Goal: Task Accomplishment & Management: Complete application form

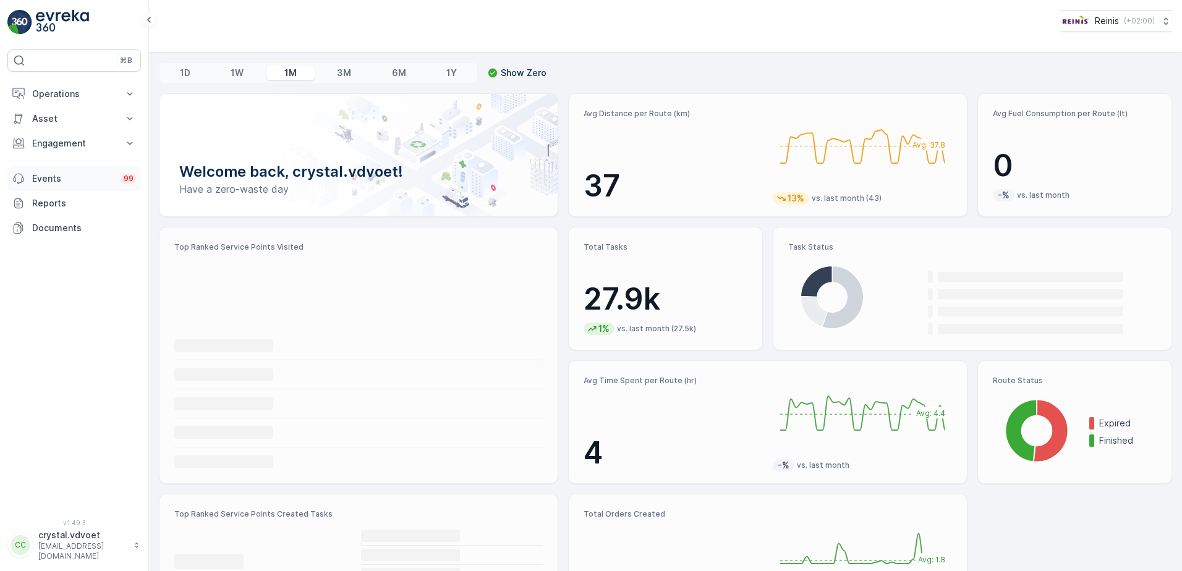
click at [66, 185] on link "Events 99" at bounding box center [74, 178] width 134 height 25
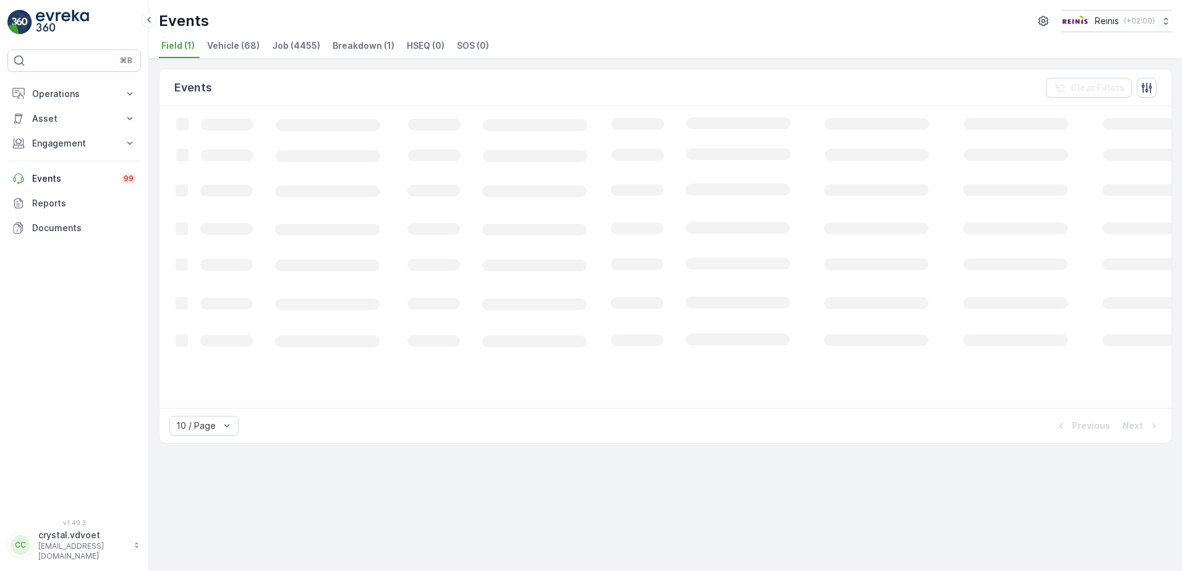
click at [90, 150] on button "Engagement" at bounding box center [74, 143] width 134 height 25
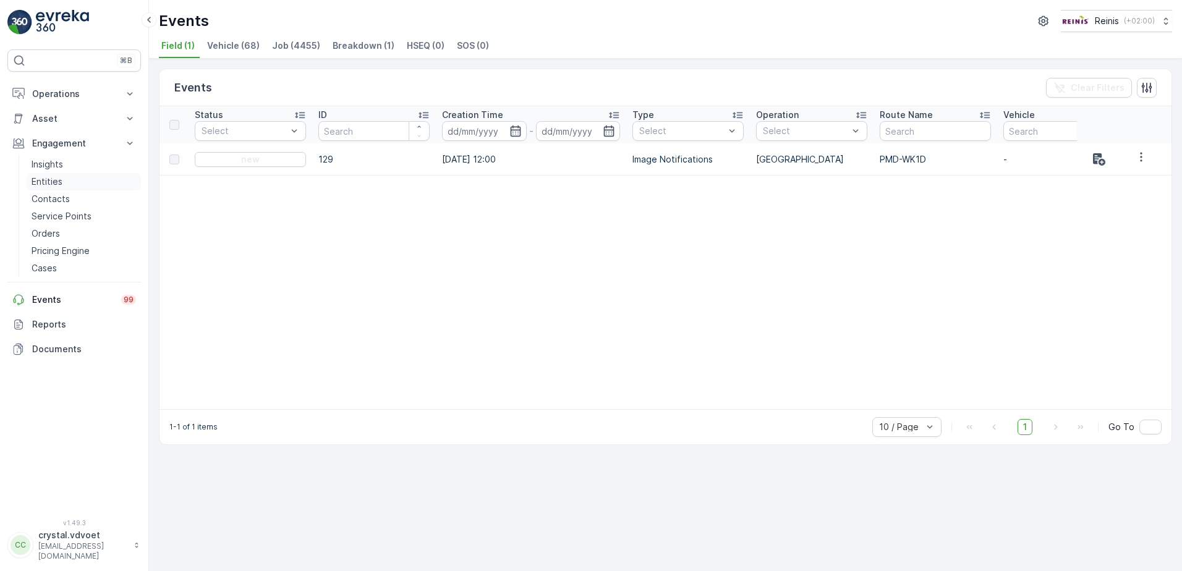
click at [58, 182] on p "Entities" at bounding box center [47, 182] width 31 height 12
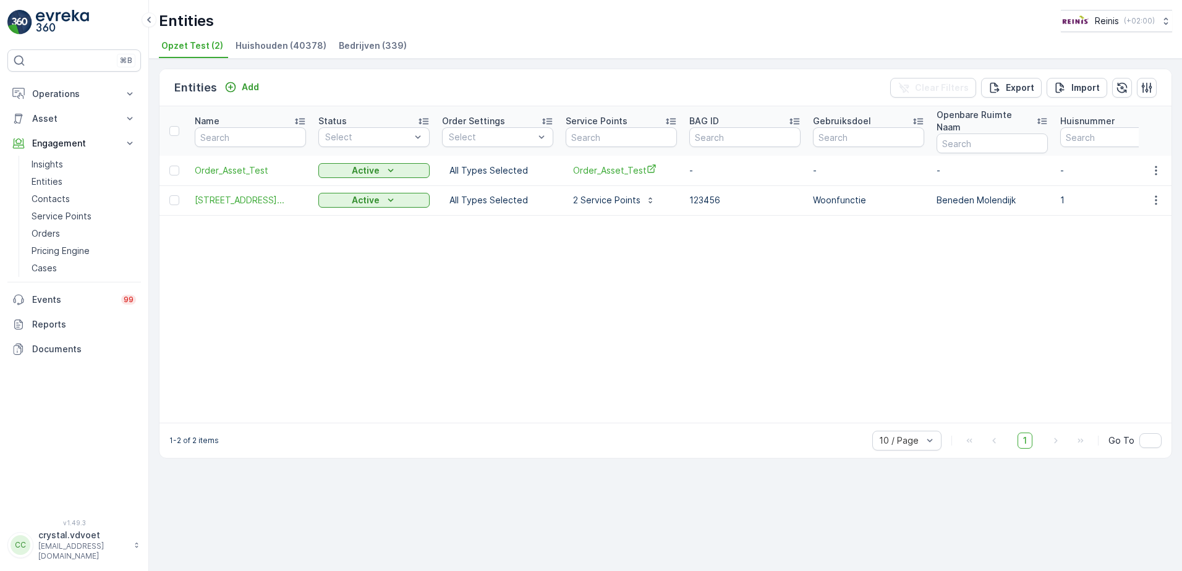
drag, startPoint x: 362, startPoint y: 46, endPoint x: 356, endPoint y: 66, distance: 21.3
click at [362, 45] on span "Bedrijven (339)" at bounding box center [373, 46] width 68 height 12
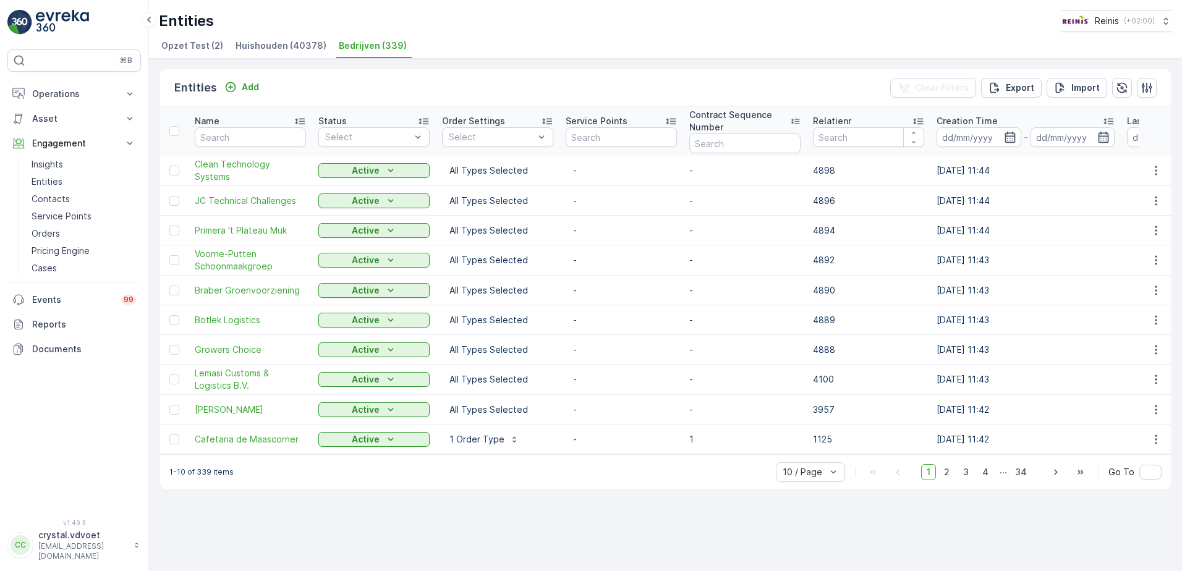
click at [1156, 80] on div "Clear Filters Export Import" at bounding box center [1023, 88] width 266 height 20
click at [1148, 86] on icon "button" at bounding box center [1146, 88] width 12 height 12
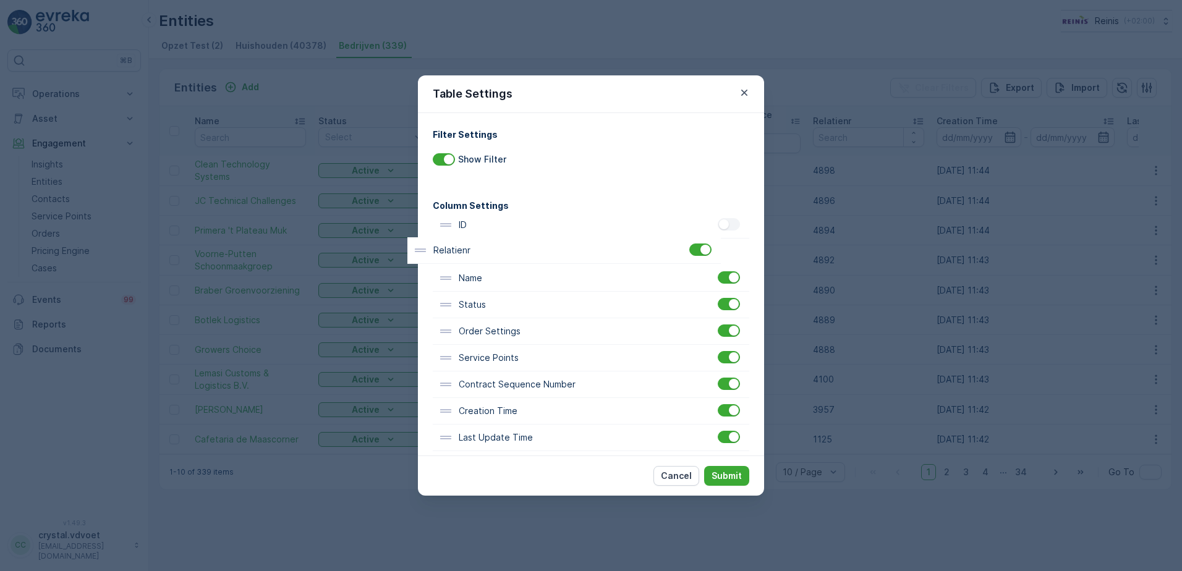
drag, startPoint x: 484, startPoint y: 393, endPoint x: 469, endPoint y: 210, distance: 184.2
click at [469, 210] on div "Column Settings ID Name Status Order Settings Service Points Contract Sequence …" at bounding box center [591, 325] width 316 height 252
click at [730, 485] on button "Submit" at bounding box center [726, 476] width 45 height 20
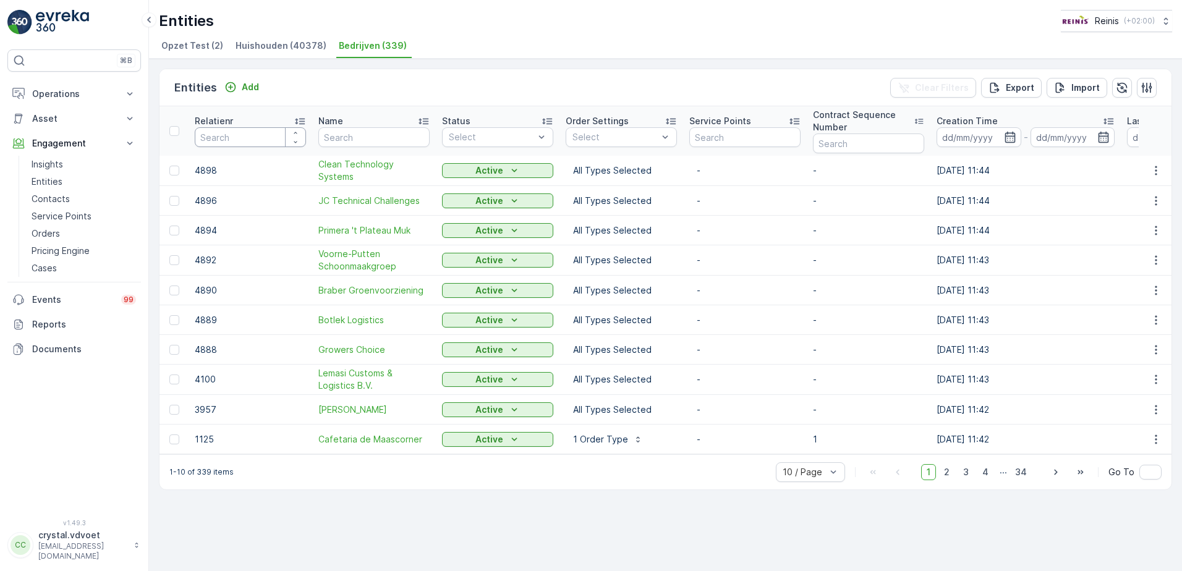
click at [213, 137] on input "number" at bounding box center [250, 137] width 111 height 20
type input "3"
type input "3.1"
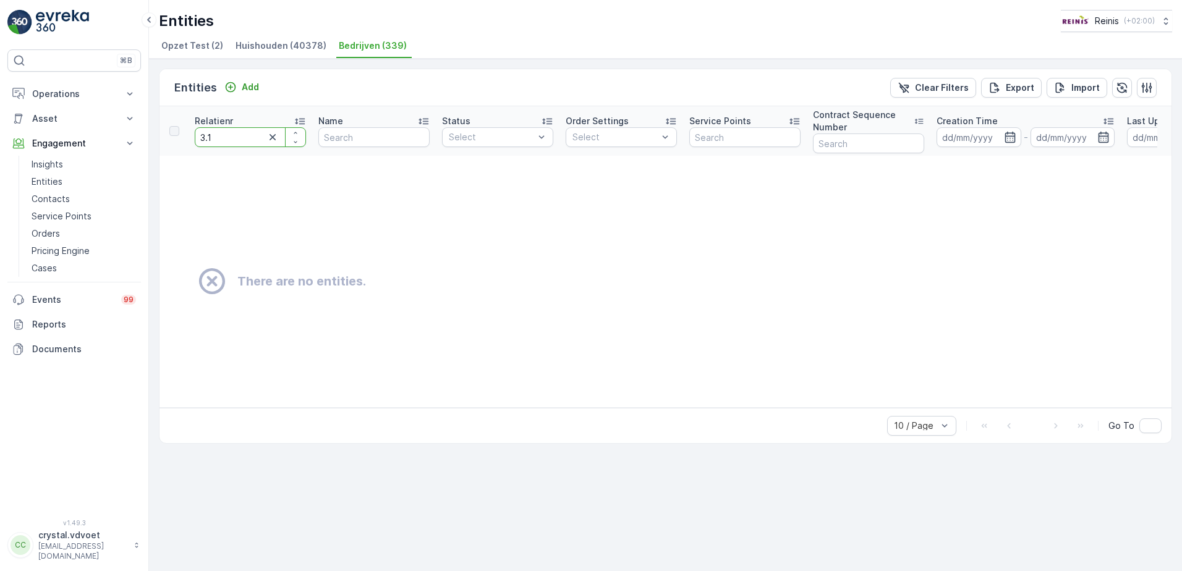
drag, startPoint x: 227, startPoint y: 135, endPoint x: 163, endPoint y: 132, distance: 64.3
click at [163, 132] on tr "Relatienr 3.1 Name Status Select Order Settings Select Service Points Contract …" at bounding box center [742, 130] width 1166 height 49
type input "3139"
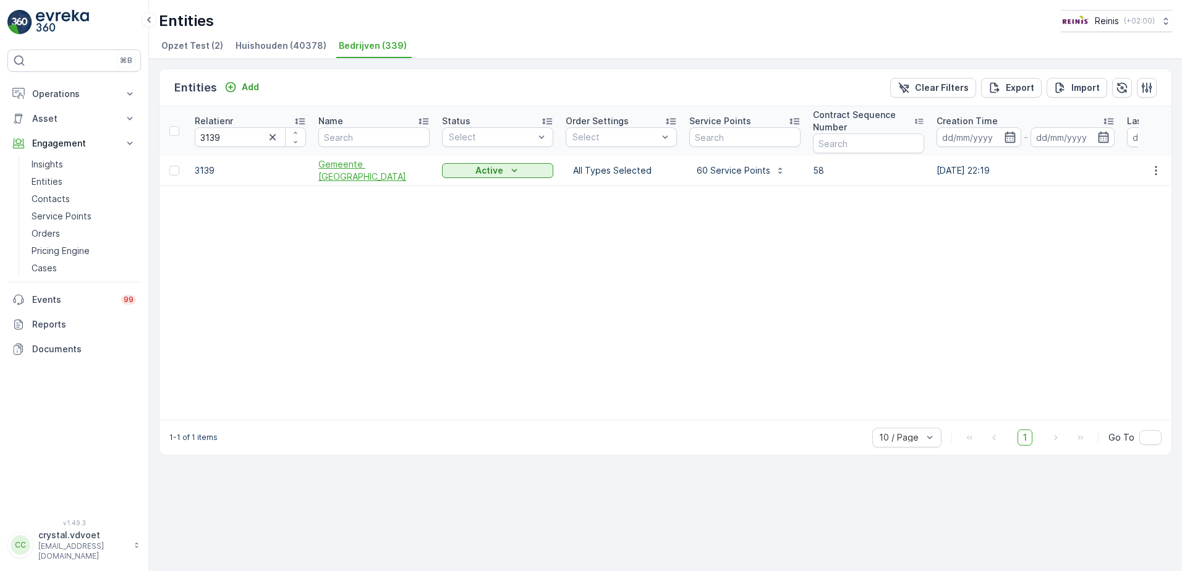
click at [348, 169] on span "Gemeente Nissewaard" at bounding box center [373, 170] width 111 height 25
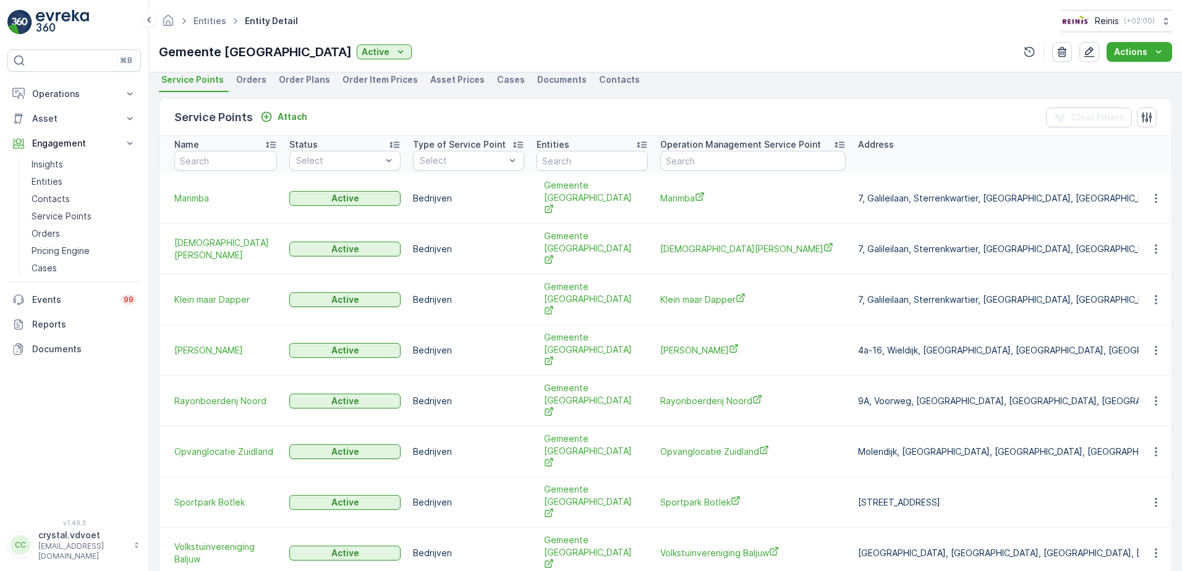
scroll to position [378, 0]
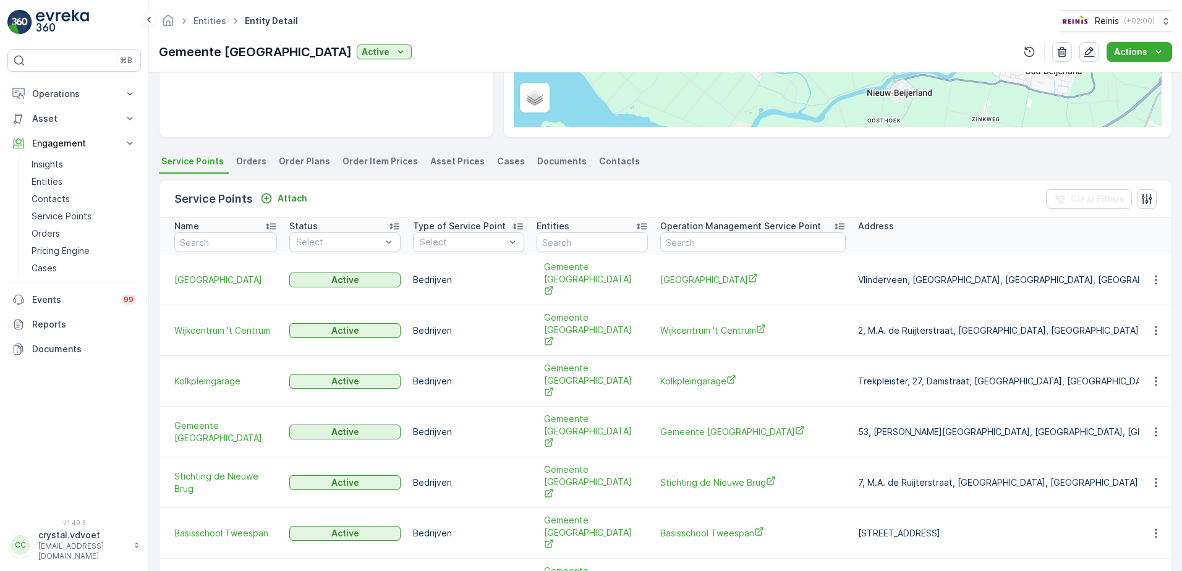
scroll to position [378, 0]
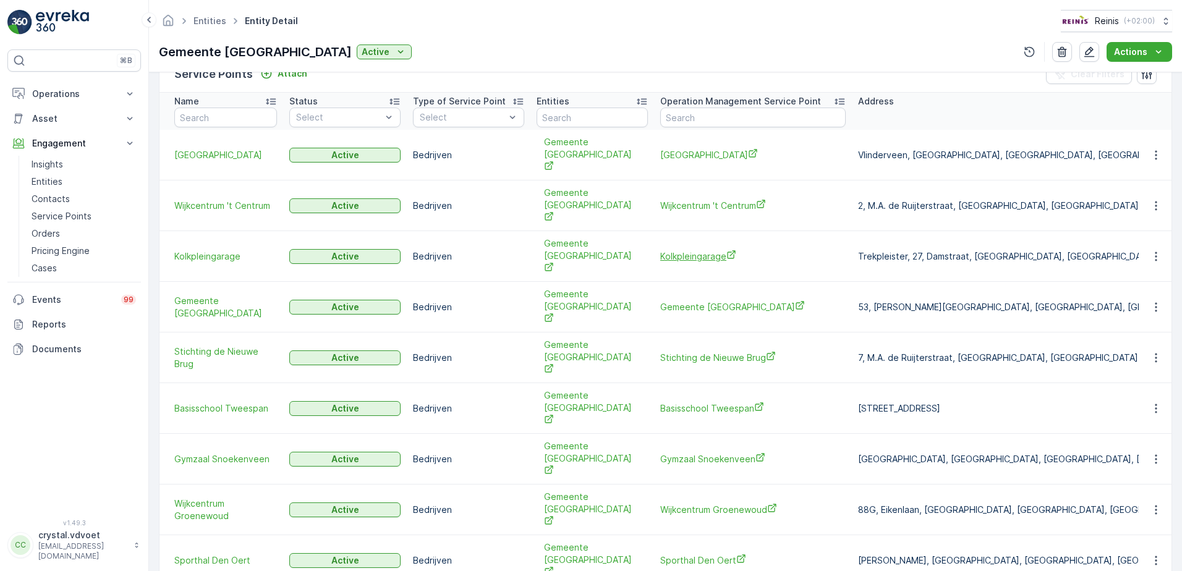
click at [708, 250] on span "Kolkpleingarage" at bounding box center [752, 256] width 185 height 13
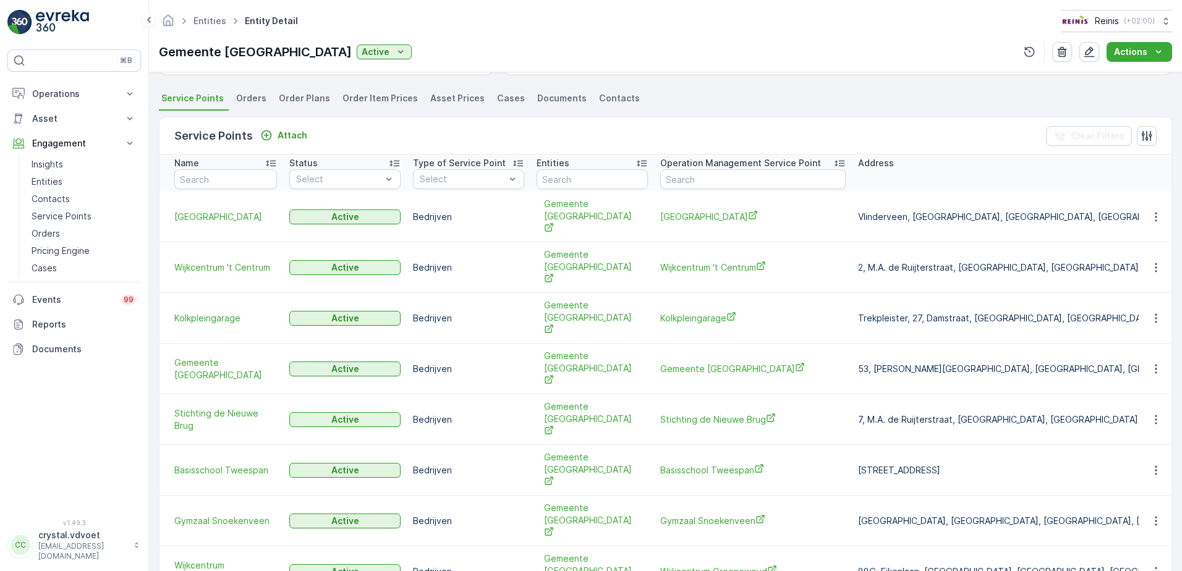
click at [727, 362] on span "Gemeente Nissewaard" at bounding box center [752, 368] width 185 height 13
click at [701, 464] on span "Basisschool Tweespan" at bounding box center [752, 470] width 185 height 13
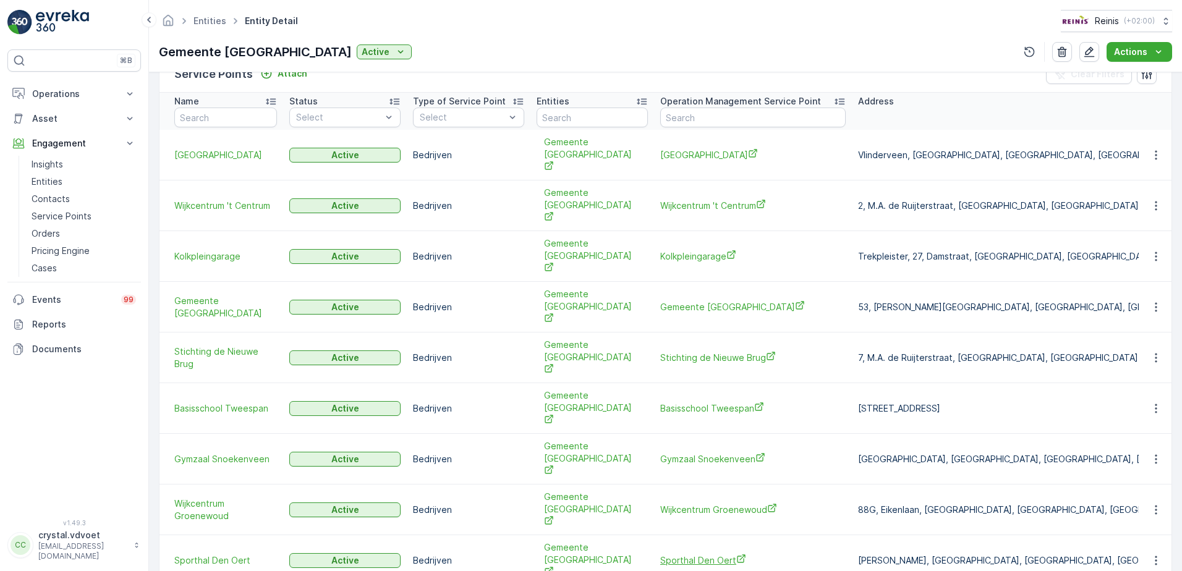
click at [676, 554] on span "Sporthal Den Oert" at bounding box center [752, 560] width 185 height 13
click at [690, 554] on span "Sporthal Den Oert" at bounding box center [752, 560] width 185 height 13
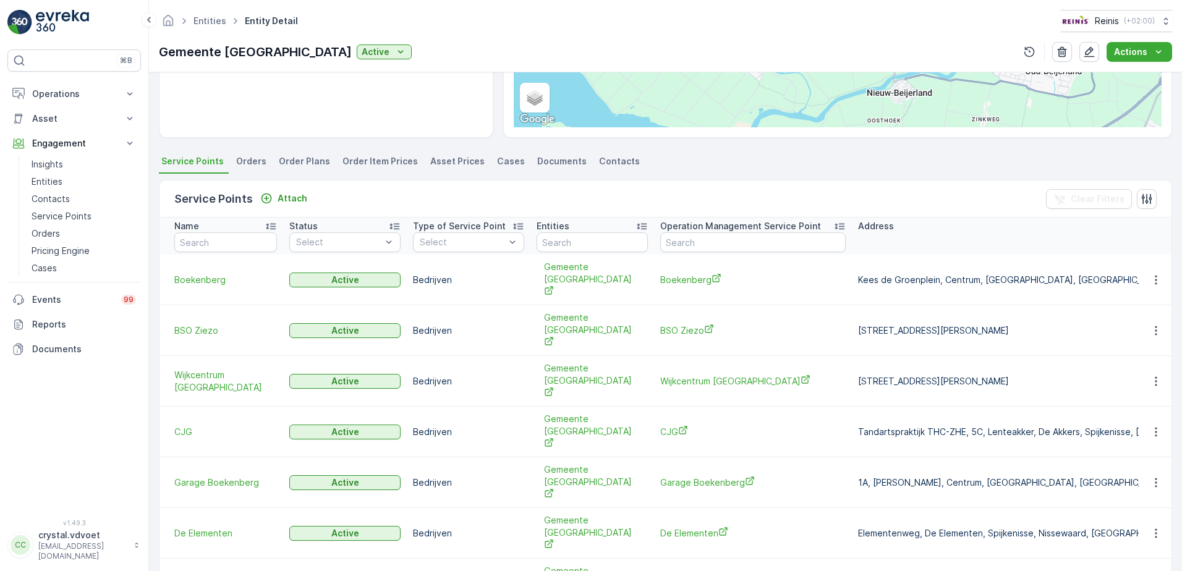
scroll to position [378, 0]
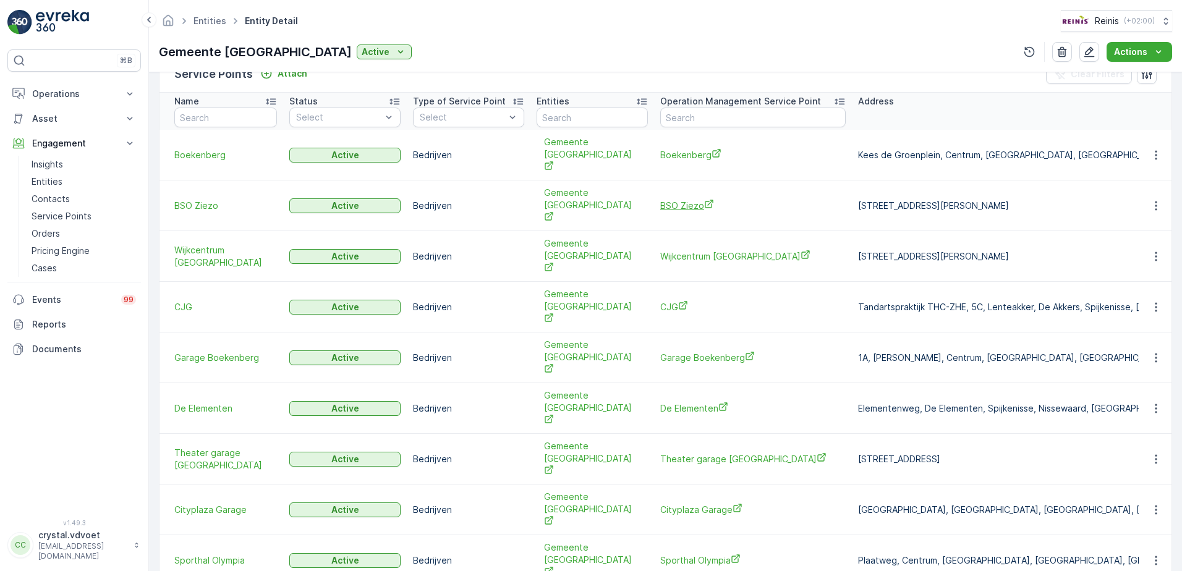
click at [682, 199] on span "BSO Ziezo" at bounding box center [752, 205] width 185 height 13
click at [713, 250] on span "Wijkcentrum [GEOGRAPHIC_DATA]" at bounding box center [752, 256] width 185 height 13
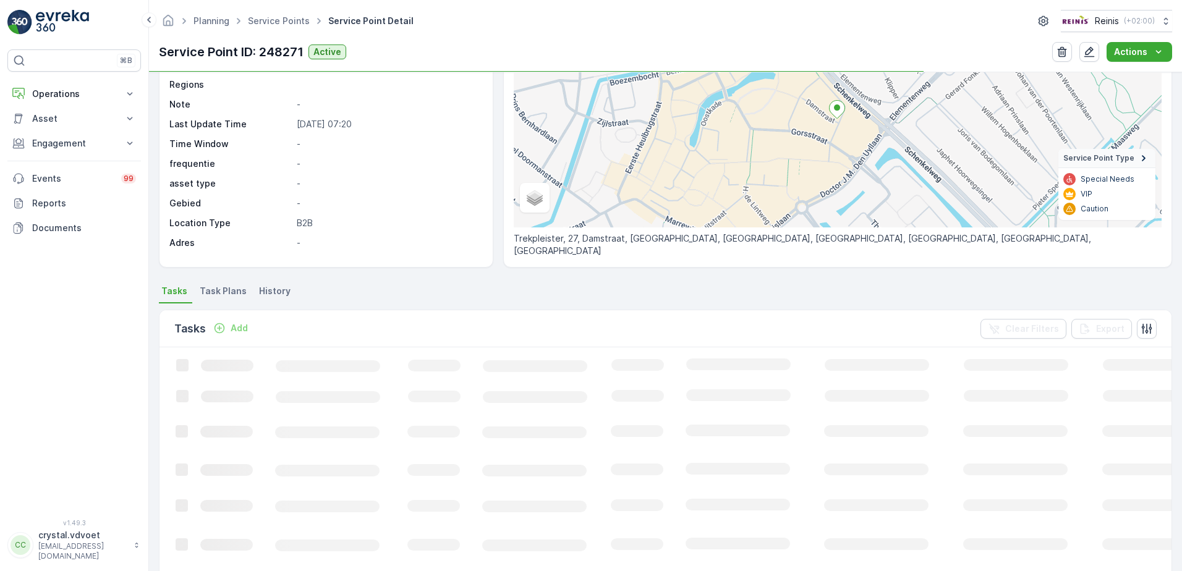
scroll to position [185, 0]
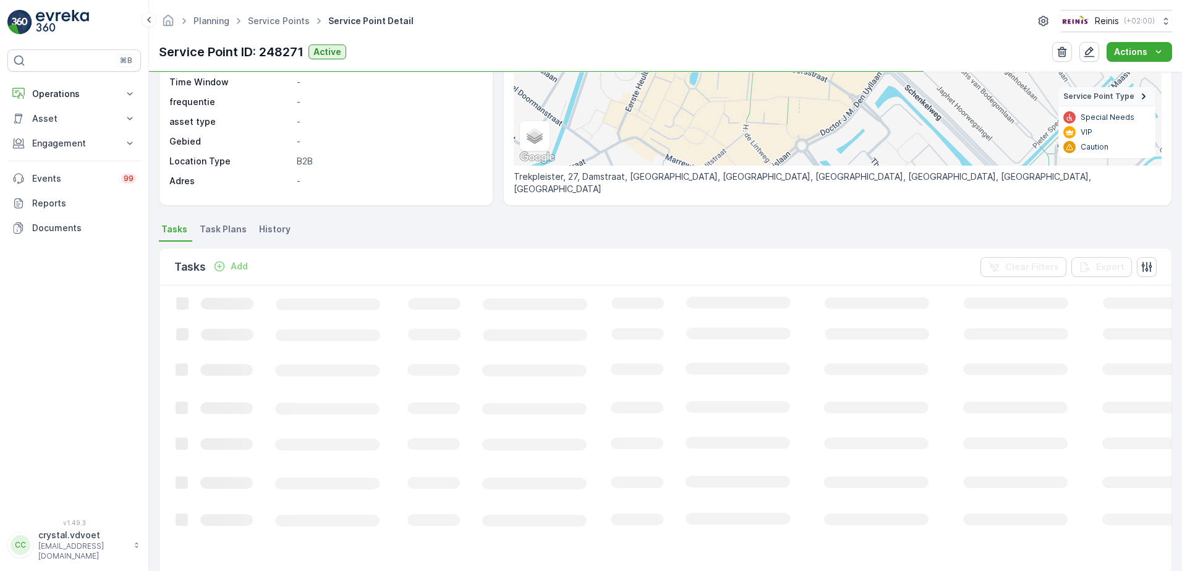
click at [226, 228] on span "Task Plans" at bounding box center [223, 229] width 47 height 12
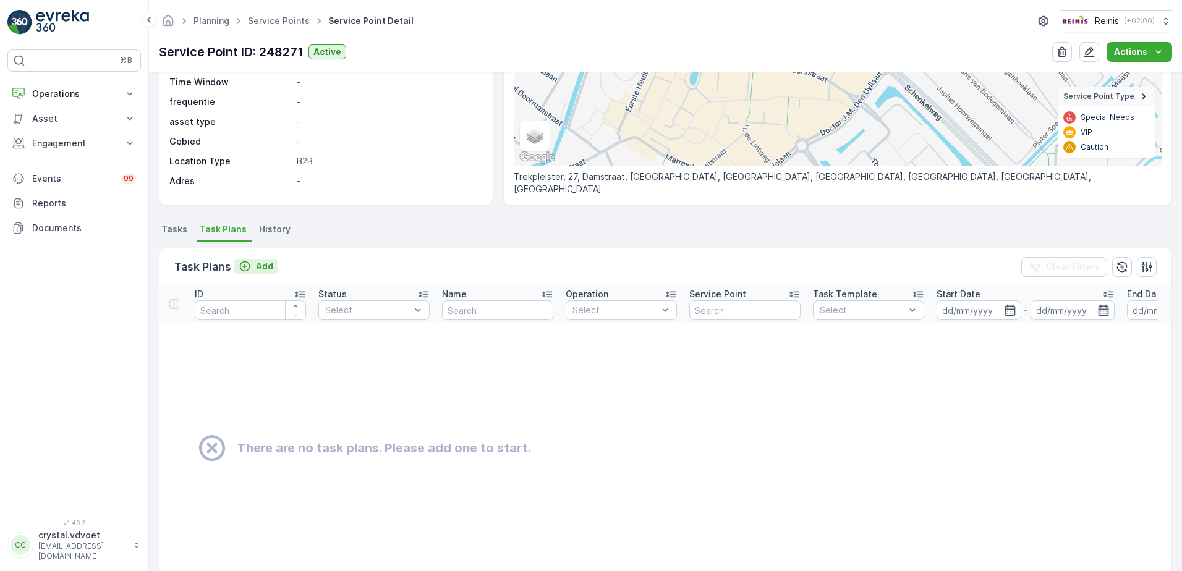
click at [265, 268] on p "Add" at bounding box center [264, 266] width 17 height 12
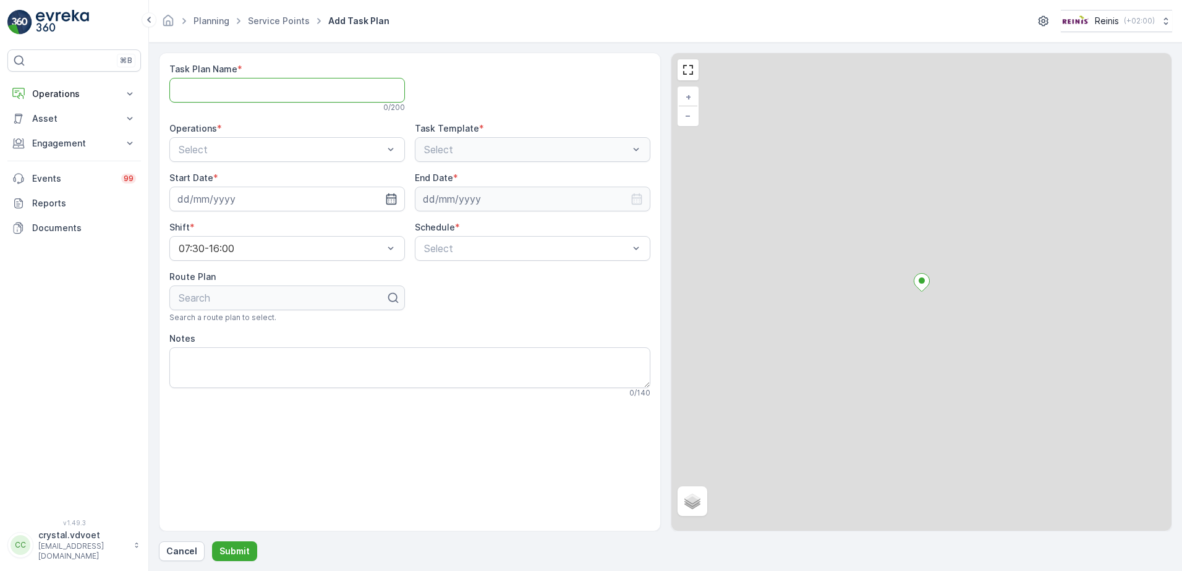
click at [257, 87] on Name "Task Plan Name" at bounding box center [286, 90] width 235 height 25
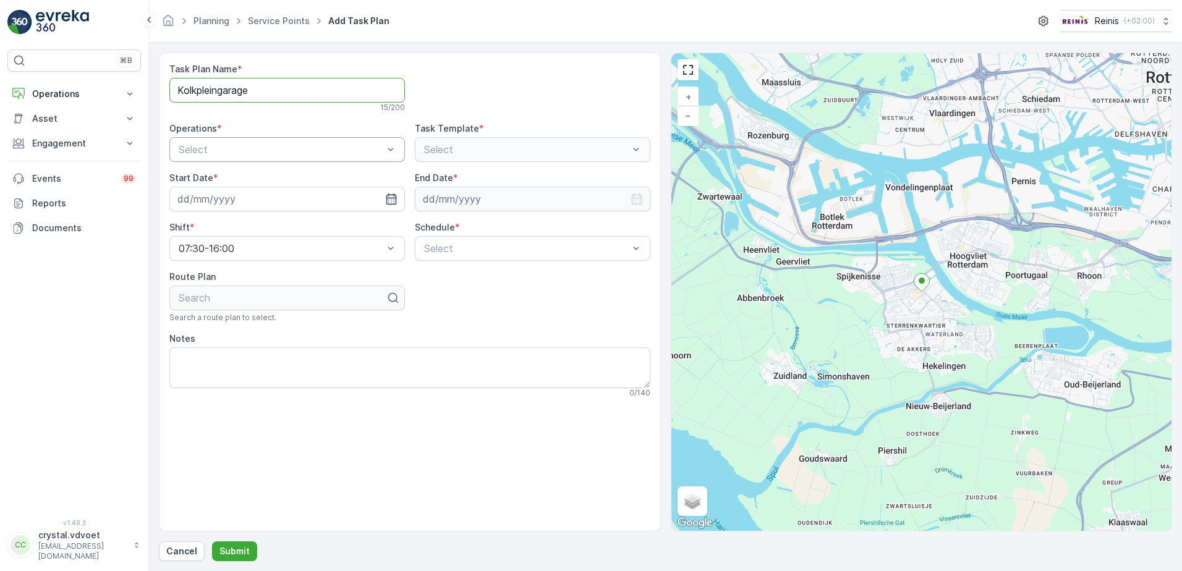
type Name "Kolkpleingarage"
click at [274, 200] on div "B2B - Rest Afval" at bounding box center [287, 200] width 221 height 11
click at [393, 197] on icon "button" at bounding box center [391, 199] width 12 height 12
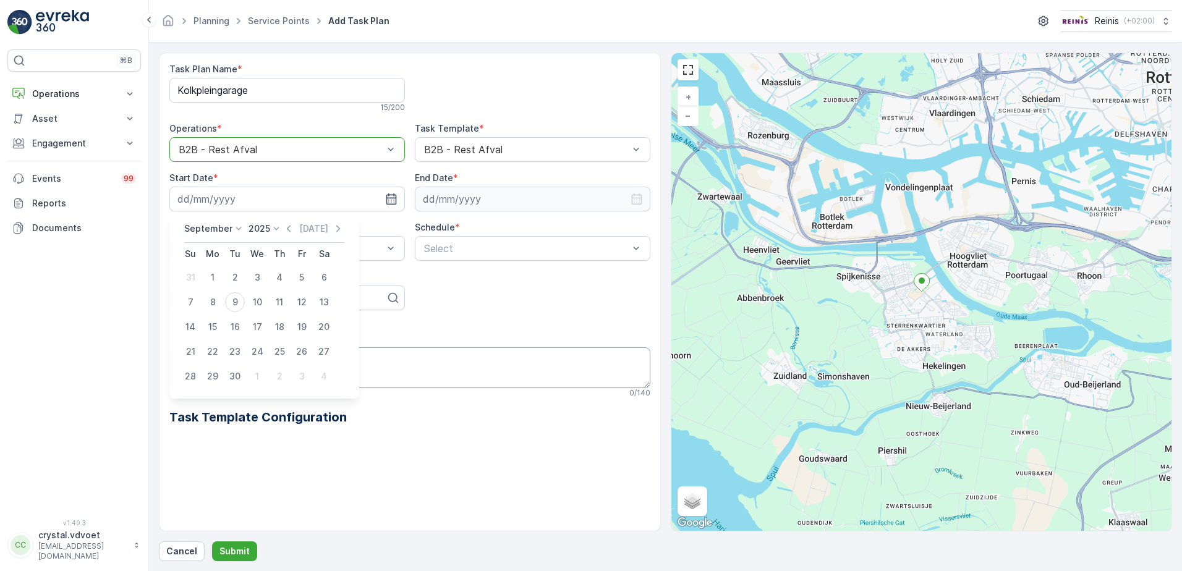
drag, startPoint x: 262, startPoint y: 373, endPoint x: 251, endPoint y: 365, distance: 13.7
click at [258, 370] on div "1" at bounding box center [257, 377] width 20 height 20
type input "01.10.2025"
click at [638, 198] on icon "button" at bounding box center [636, 199] width 12 height 12
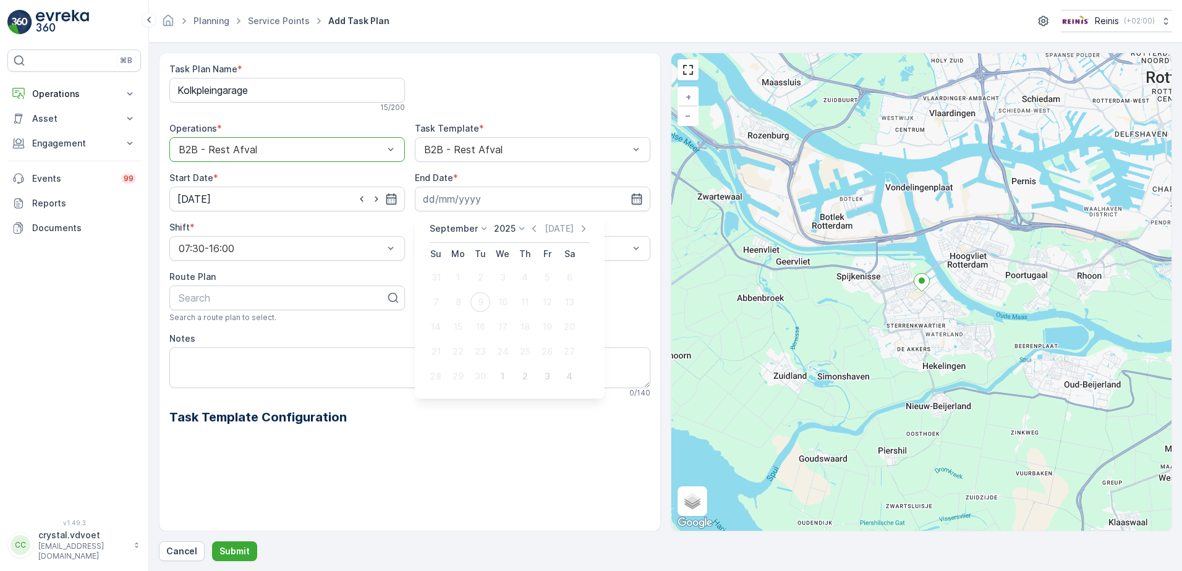
click at [481, 229] on icon at bounding box center [484, 229] width 12 height 12
click at [478, 339] on span "December" at bounding box center [458, 342] width 43 height 12
click at [513, 228] on icon at bounding box center [518, 229] width 12 height 12
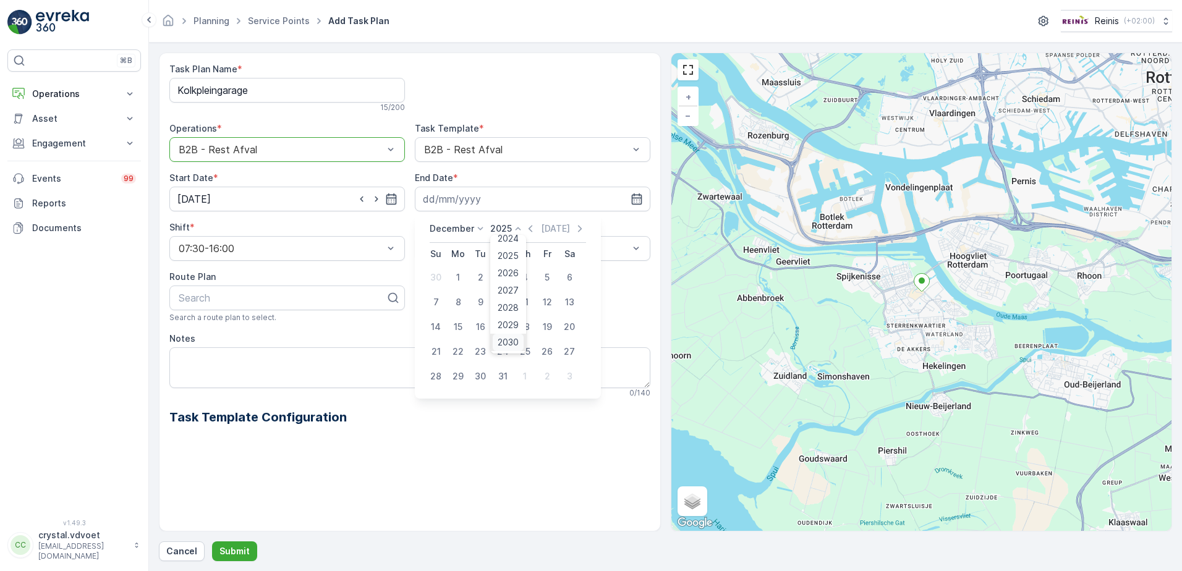
click at [512, 337] on span "2030" at bounding box center [508, 342] width 21 height 12
click at [473, 376] on div "31" at bounding box center [480, 377] width 20 height 20
type input "[DATE]"
click at [235, 258] on div "07:30-16:00" at bounding box center [286, 248] width 235 height 25
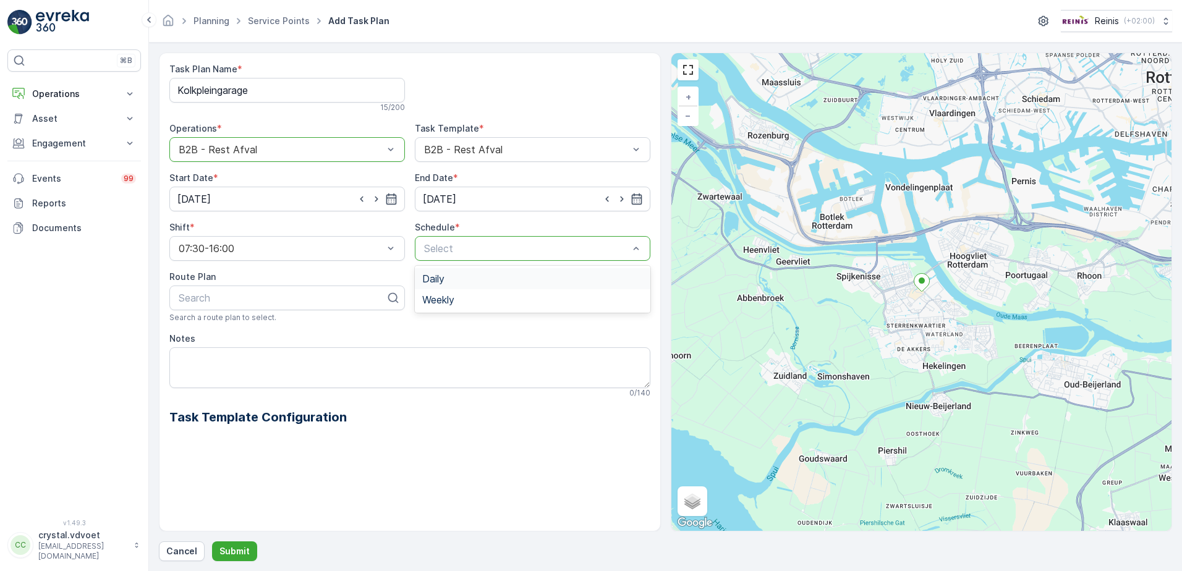
click at [564, 258] on div "Select" at bounding box center [532, 248] width 235 height 25
drag, startPoint x: 467, startPoint y: 297, endPoint x: 489, endPoint y: 291, distance: 22.9
click at [465, 297] on div "Weekly" at bounding box center [532, 299] width 221 height 11
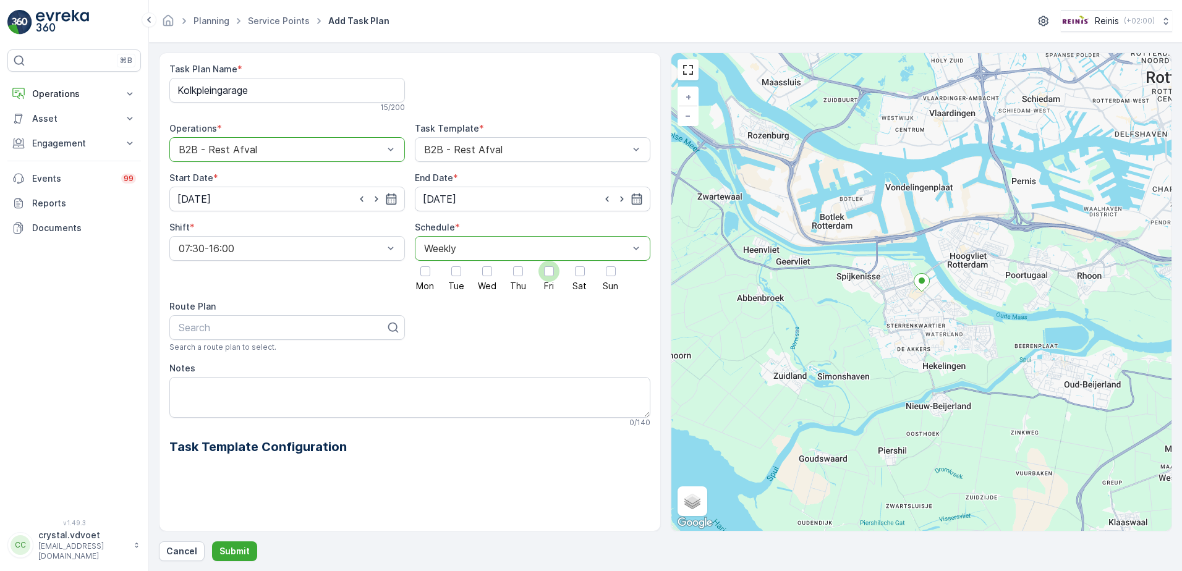
drag, startPoint x: 549, startPoint y: 271, endPoint x: 554, endPoint y: 280, distance: 10.5
click at [549, 271] on div at bounding box center [549, 271] width 10 height 10
click at [549, 261] on input "Fri" at bounding box center [549, 261] width 0 height 0
click at [178, 389] on textarea "Notes" at bounding box center [409, 397] width 481 height 41
type textarea "1x 240 ltr rest"
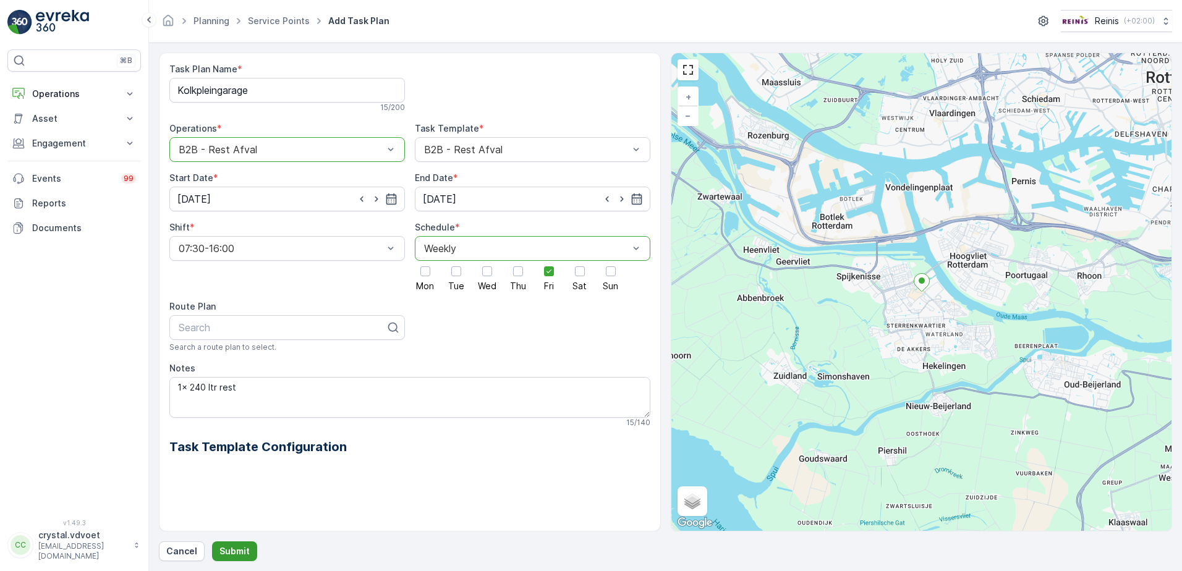
drag, startPoint x: 210, startPoint y: 537, endPoint x: 219, endPoint y: 553, distance: 18.0
click at [214, 548] on div "Task Plan Name * Kolkpleingarage 15 / 200 Operations * option B2B - Rest Afval,…" at bounding box center [665, 307] width 1013 height 509
click at [221, 554] on p "Submit" at bounding box center [234, 551] width 30 height 12
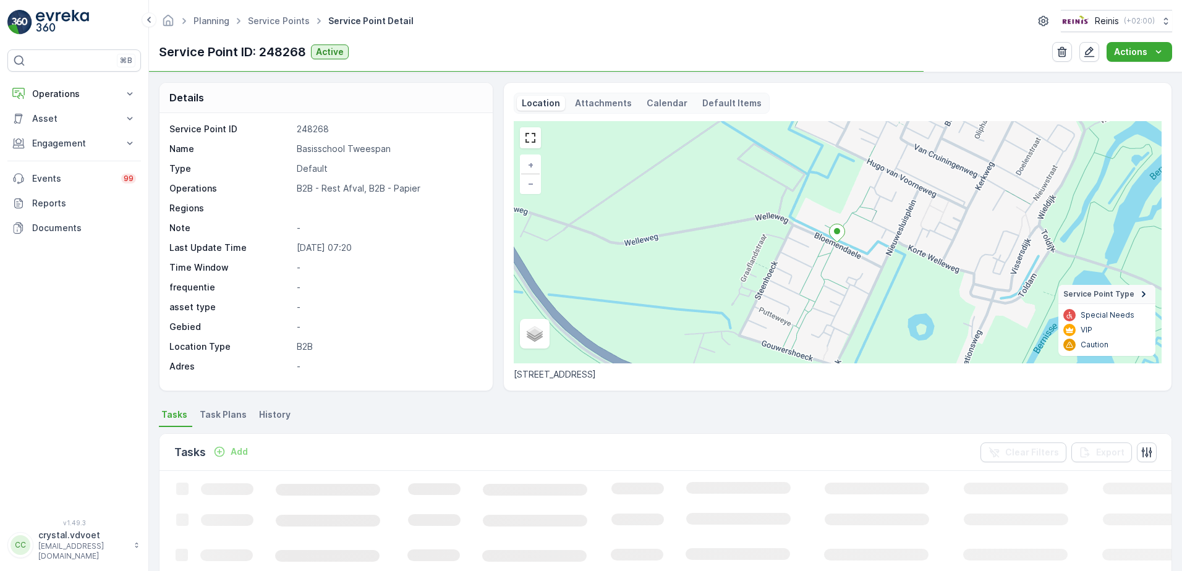
click at [227, 412] on span "Task Plans" at bounding box center [223, 415] width 47 height 12
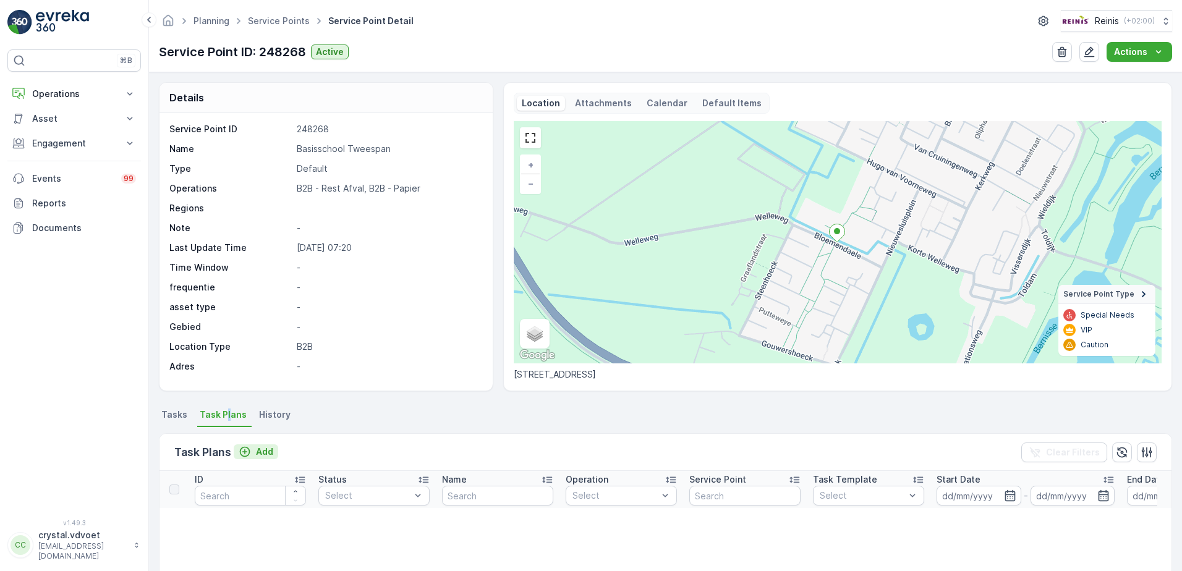
click at [260, 452] on p "Add" at bounding box center [264, 452] width 17 height 12
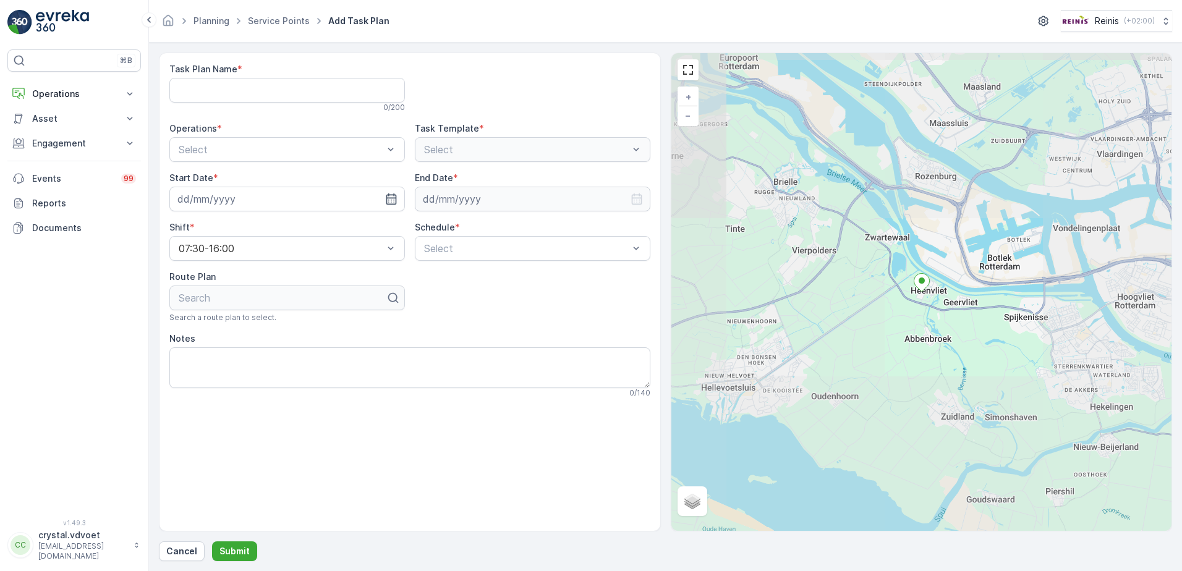
click at [344, 106] on div "0 / 200" at bounding box center [286, 108] width 235 height 10
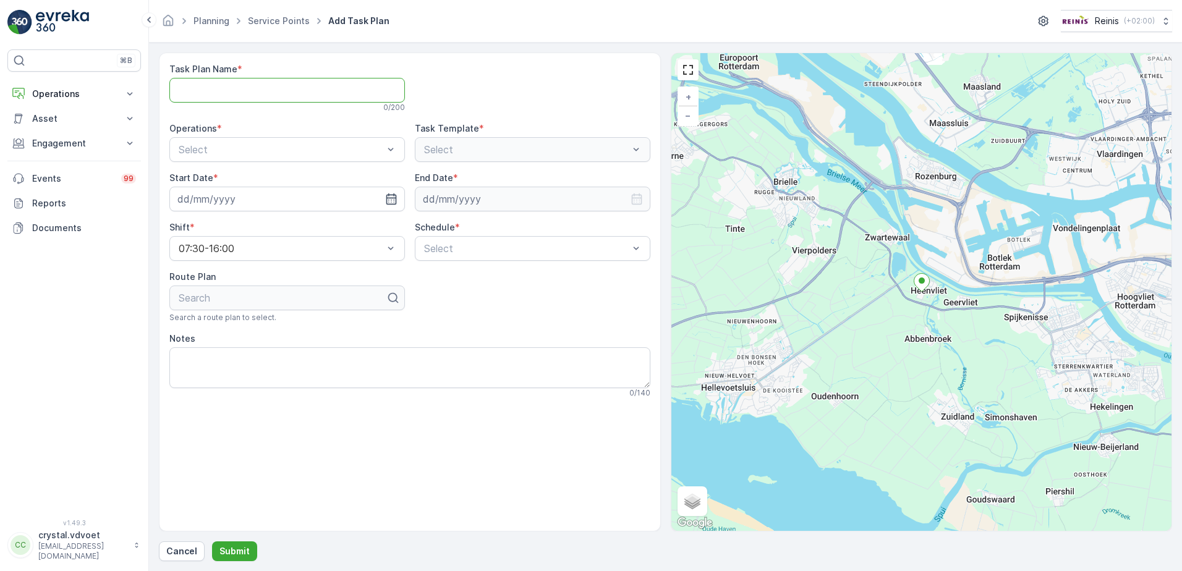
click at [334, 100] on Name "Task Plan Name" at bounding box center [286, 90] width 235 height 25
type Name "Basisschool de Tweespan"
click at [280, 202] on div "B2B - Rest Afval" at bounding box center [287, 200] width 221 height 11
click at [286, 200] on input at bounding box center [286, 199] width 235 height 25
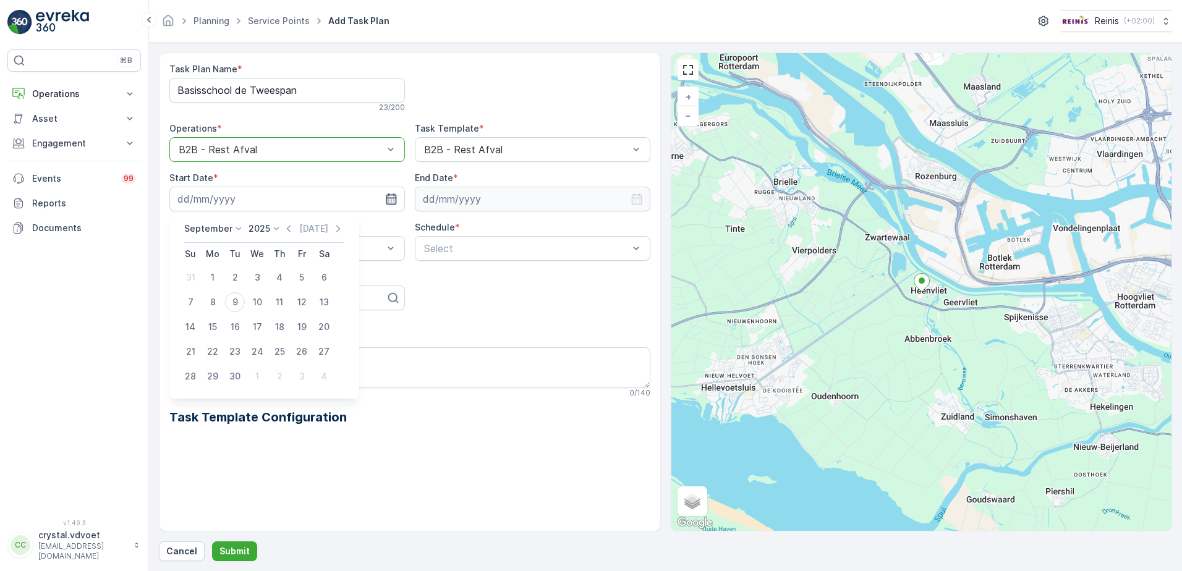
drag, startPoint x: 390, startPoint y: 196, endPoint x: 384, endPoint y: 201, distance: 7.4
click at [387, 197] on icon "button" at bounding box center [391, 198] width 11 height 11
click at [390, 198] on icon "button" at bounding box center [391, 199] width 12 height 12
drag, startPoint x: 255, startPoint y: 374, endPoint x: 328, endPoint y: 351, distance: 75.8
click at [254, 375] on div "1" at bounding box center [257, 377] width 20 height 20
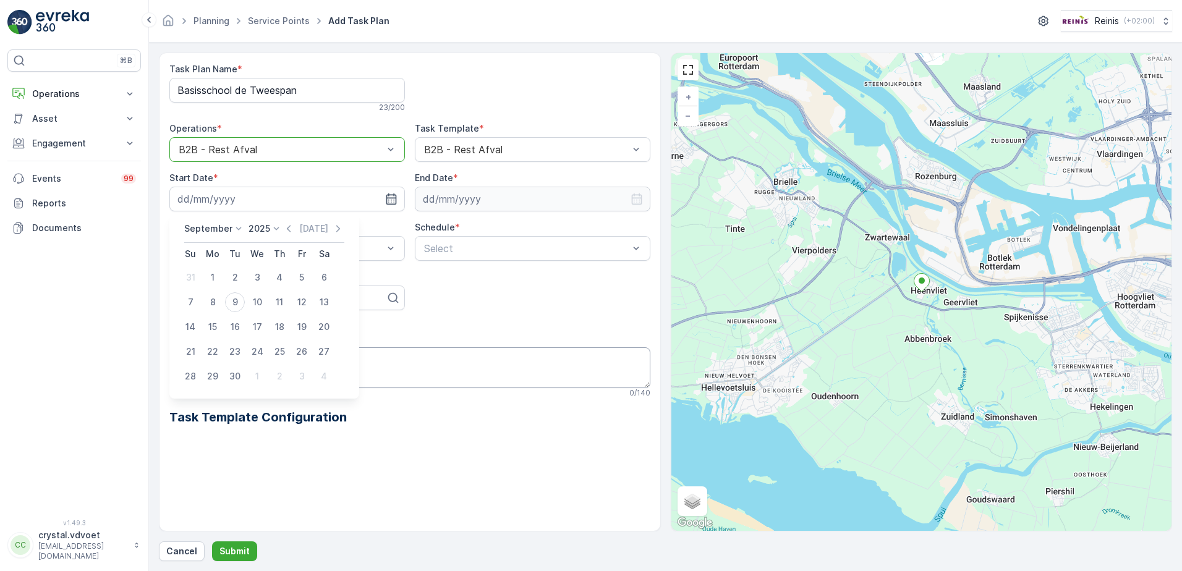
type input "01.10.2025"
drag, startPoint x: 627, startPoint y: 192, endPoint x: 614, endPoint y: 200, distance: 14.7
click at [624, 193] on input at bounding box center [532, 199] width 235 height 25
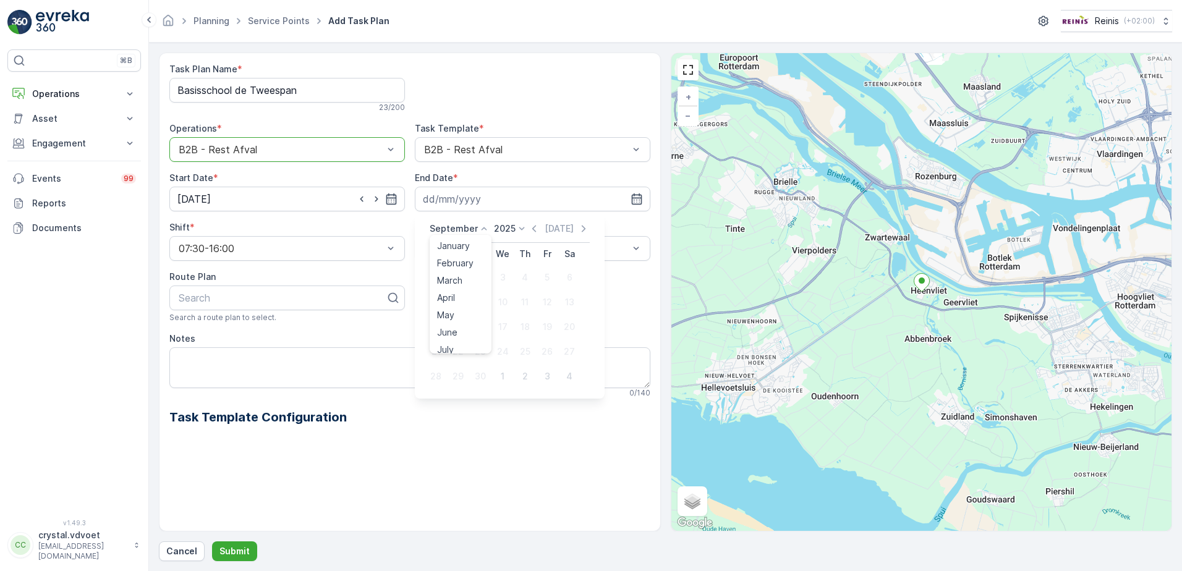
click at [469, 226] on p "September" at bounding box center [454, 229] width 48 height 12
click at [477, 341] on span "December" at bounding box center [458, 342] width 43 height 12
click at [517, 226] on icon at bounding box center [518, 229] width 12 height 12
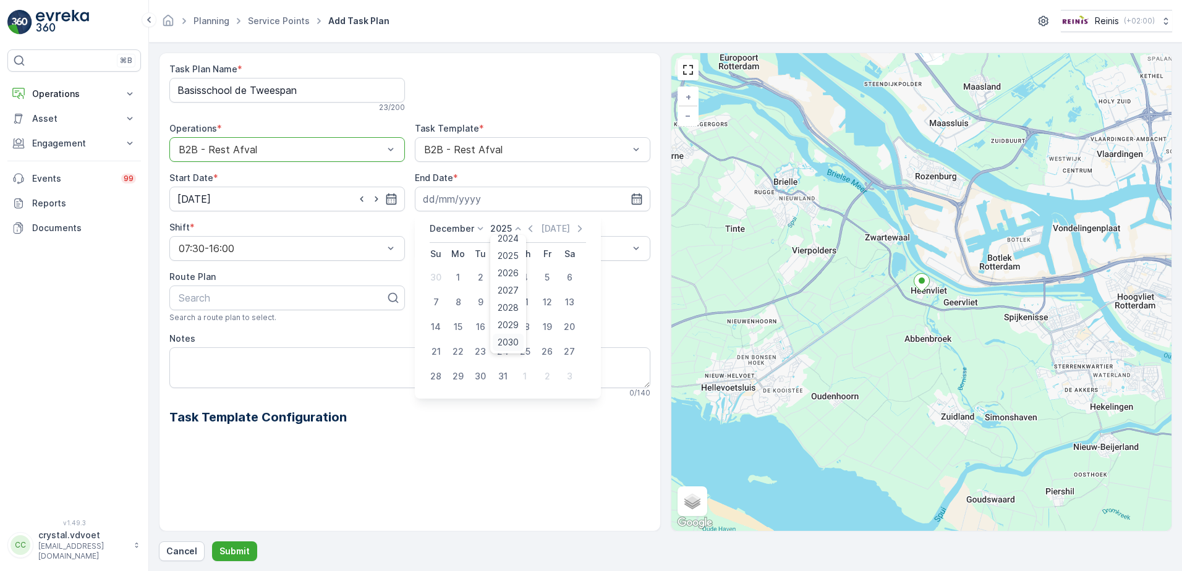
click at [512, 341] on span "2030" at bounding box center [508, 342] width 21 height 12
click at [484, 380] on div "31" at bounding box center [480, 377] width 20 height 20
type input "[DATE]"
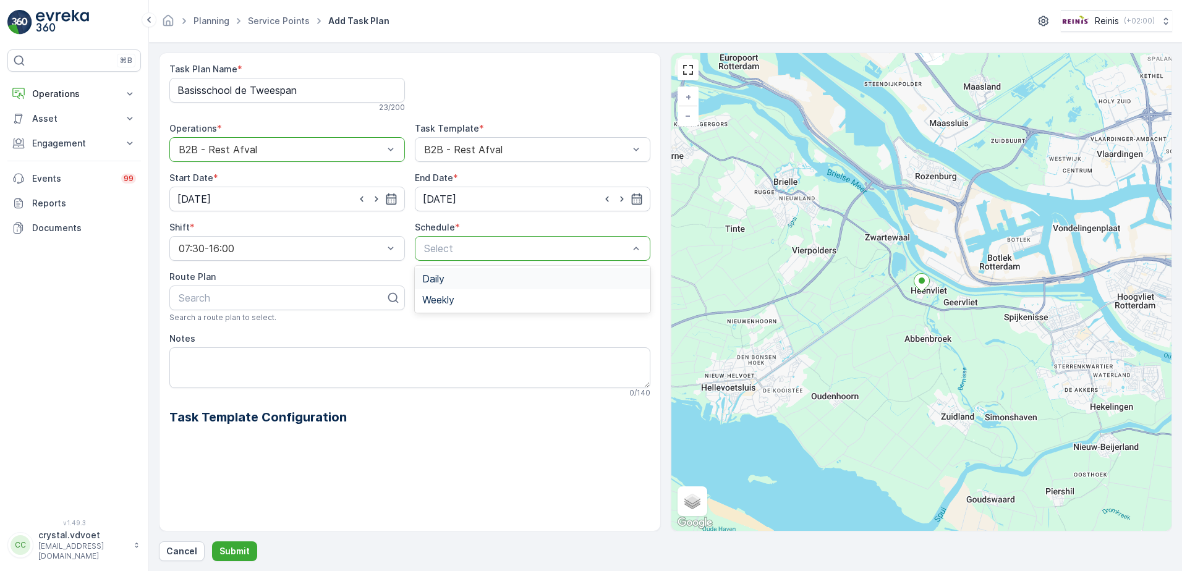
click at [484, 286] on div "Daily" at bounding box center [532, 278] width 235 height 21
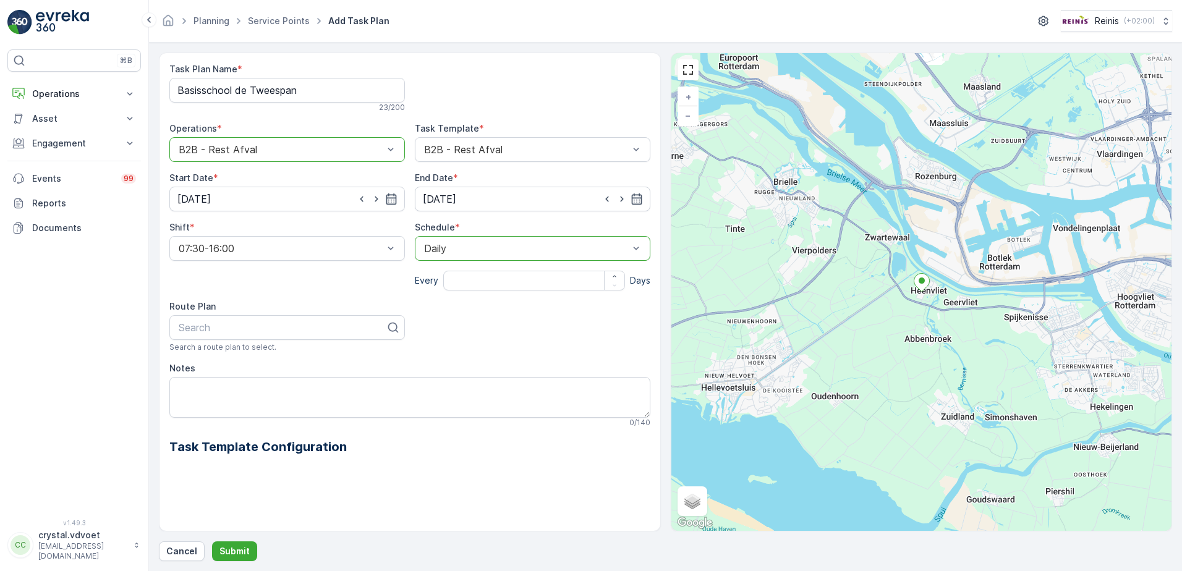
drag, startPoint x: 625, startPoint y: 247, endPoint x: 621, endPoint y: 253, distance: 8.1
click at [627, 248] on div at bounding box center [526, 248] width 207 height 11
drag, startPoint x: 536, startPoint y: 292, endPoint x: 545, endPoint y: 292, distance: 9.3
click at [535, 292] on div "Weekly" at bounding box center [532, 299] width 235 height 21
click at [554, 270] on div at bounding box center [548, 271] width 21 height 21
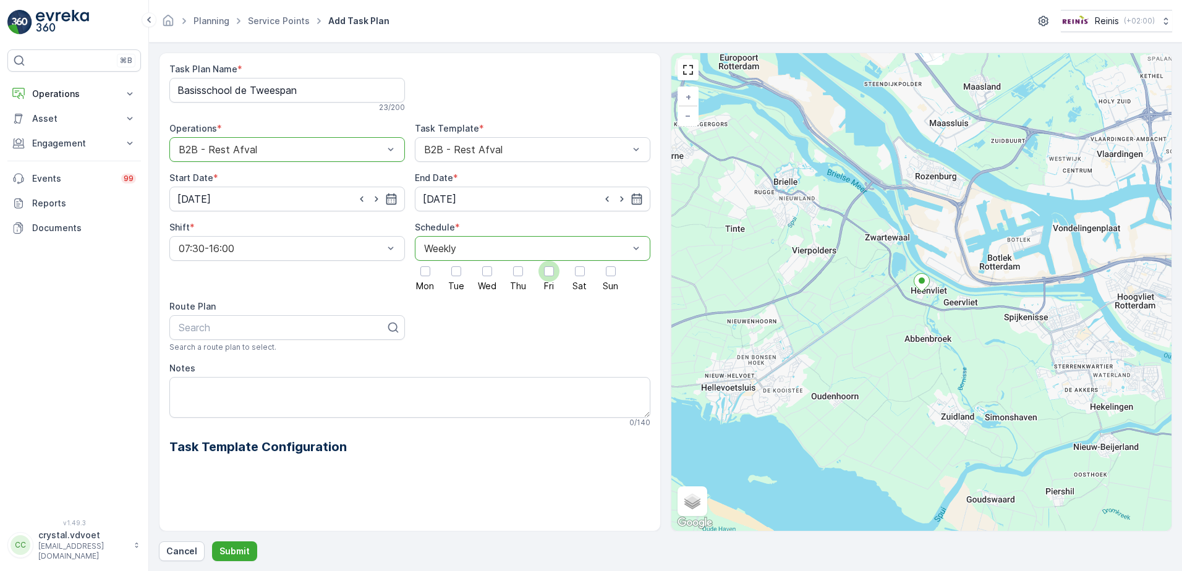
click at [549, 261] on input "Fri" at bounding box center [549, 261] width 0 height 0
click at [239, 381] on textarea "Notes" at bounding box center [409, 397] width 481 height 41
type textarea "2"
type textarea "3x 240 ltr rest"
drag, startPoint x: 255, startPoint y: 91, endPoint x: 248, endPoint y: 87, distance: 8.1
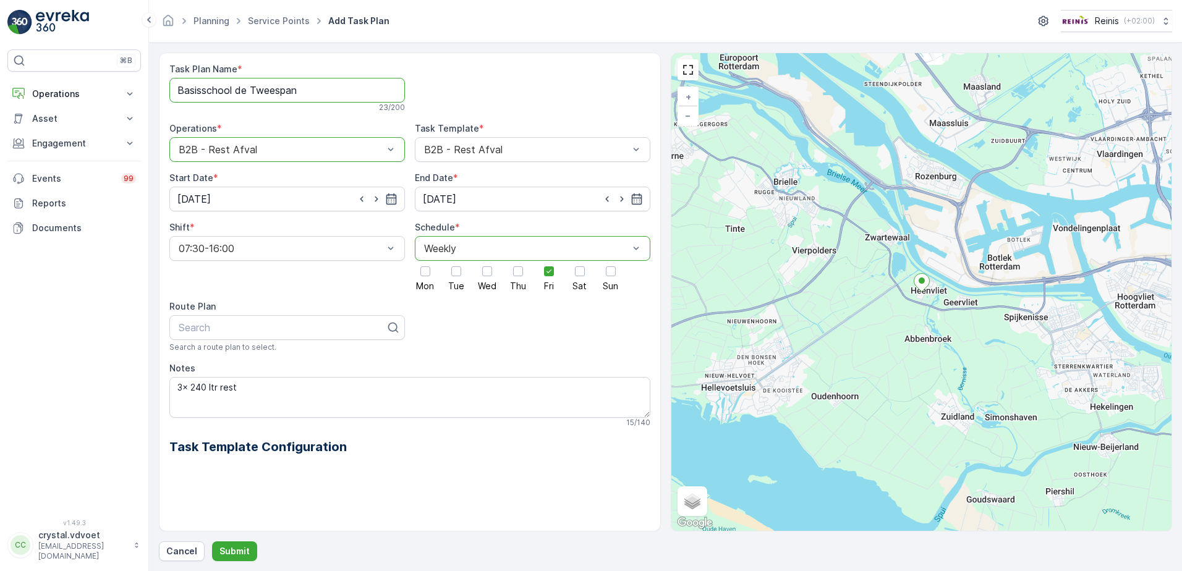
click at [248, 87] on Name "Basisschool de Tweespan" at bounding box center [286, 90] width 235 height 25
click at [254, 91] on Name "Basisschool de Tweespan" at bounding box center [286, 90] width 235 height 25
click at [240, 87] on Name "Basisschool de Tweespan" at bounding box center [286, 90] width 235 height 25
click at [248, 89] on Name "Basisschool de Tweespan" at bounding box center [286, 90] width 235 height 25
type Name "Basisschool Tweespan"
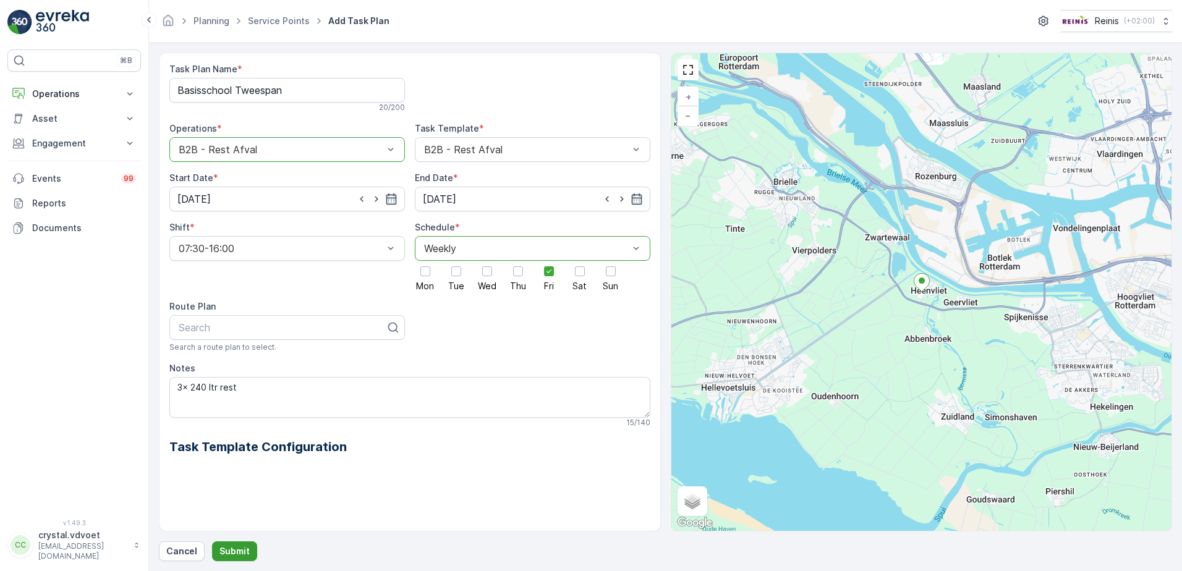
click at [236, 546] on button "Submit" at bounding box center [234, 551] width 45 height 20
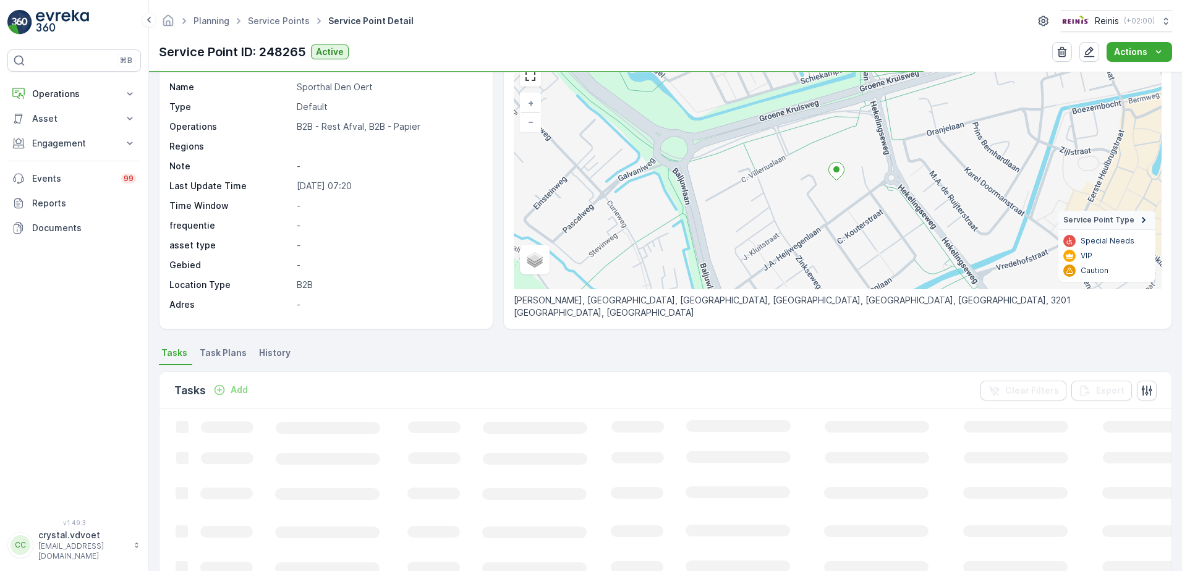
scroll to position [124, 0]
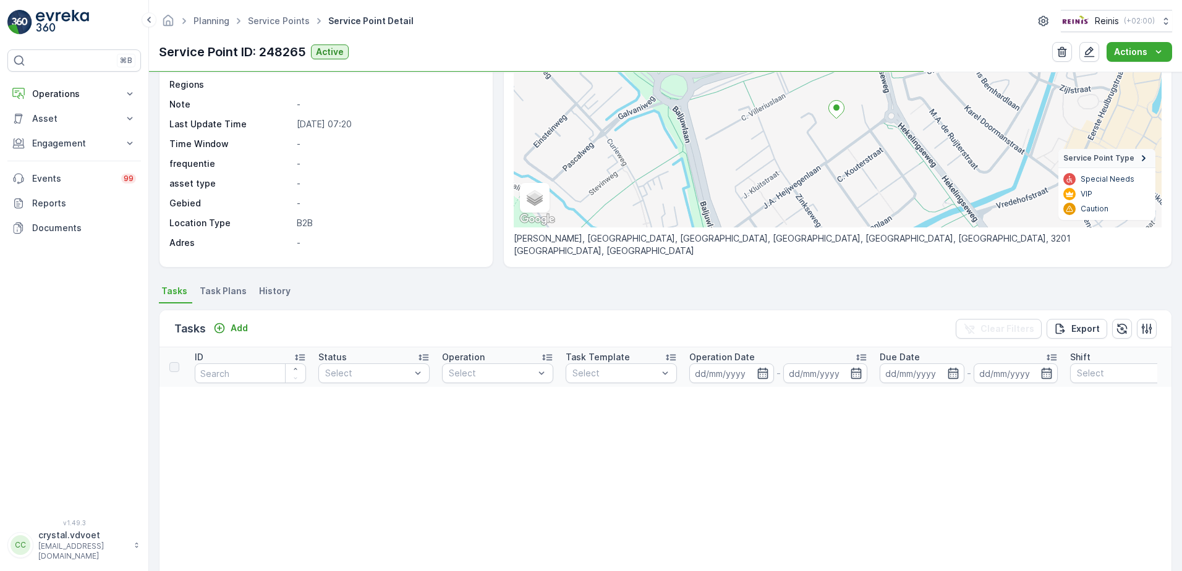
click at [218, 292] on span "Task Plans" at bounding box center [223, 291] width 47 height 12
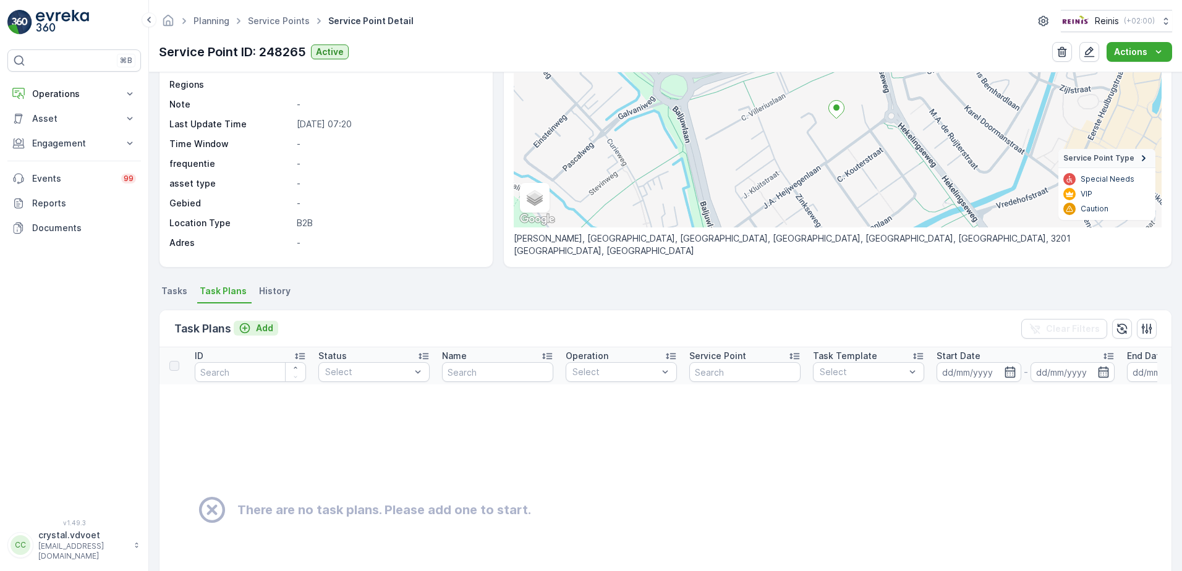
click at [258, 327] on p "Add" at bounding box center [264, 328] width 17 height 12
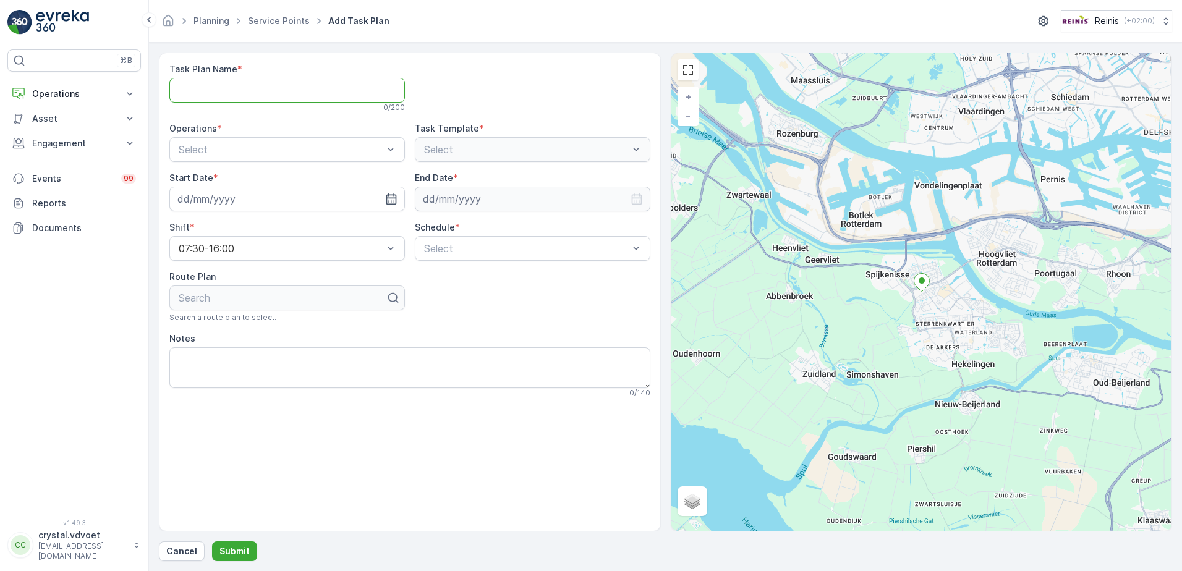
click at [208, 93] on Name "Task Plan Name" at bounding box center [286, 90] width 235 height 25
type Name "Sporthal Den Oert"
click at [352, 201] on div "B2B - Rest Afval" at bounding box center [287, 200] width 221 height 11
click at [397, 196] on input at bounding box center [286, 199] width 235 height 25
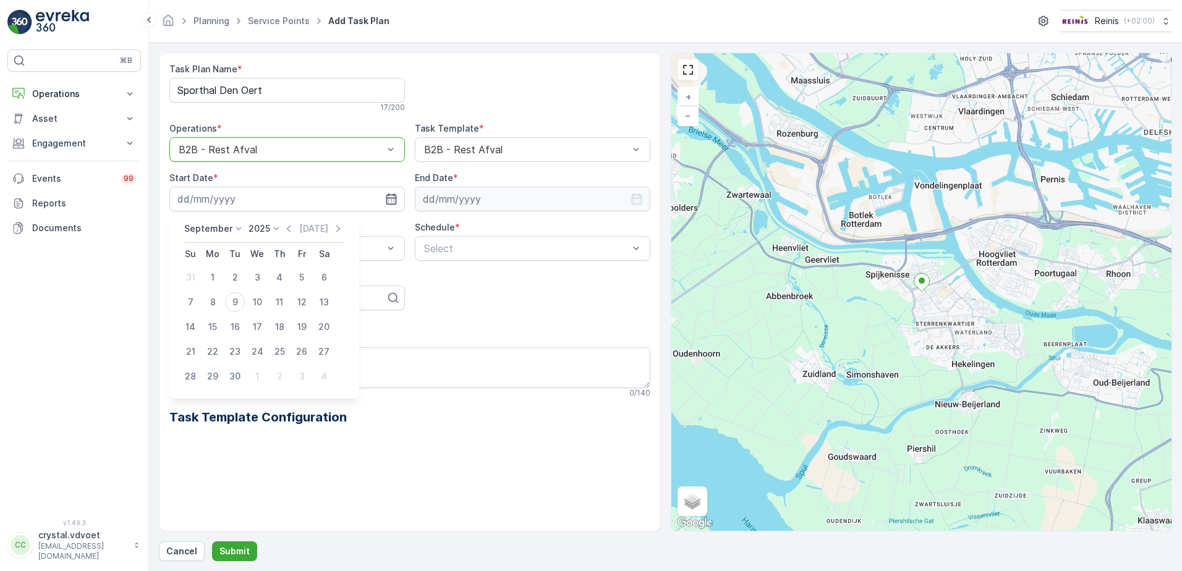
drag, startPoint x: 258, startPoint y: 373, endPoint x: 459, endPoint y: 234, distance: 244.3
click at [257, 373] on div "1" at bounding box center [257, 377] width 20 height 20
type input "[DATE]"
click at [435, 203] on input at bounding box center [532, 199] width 235 height 25
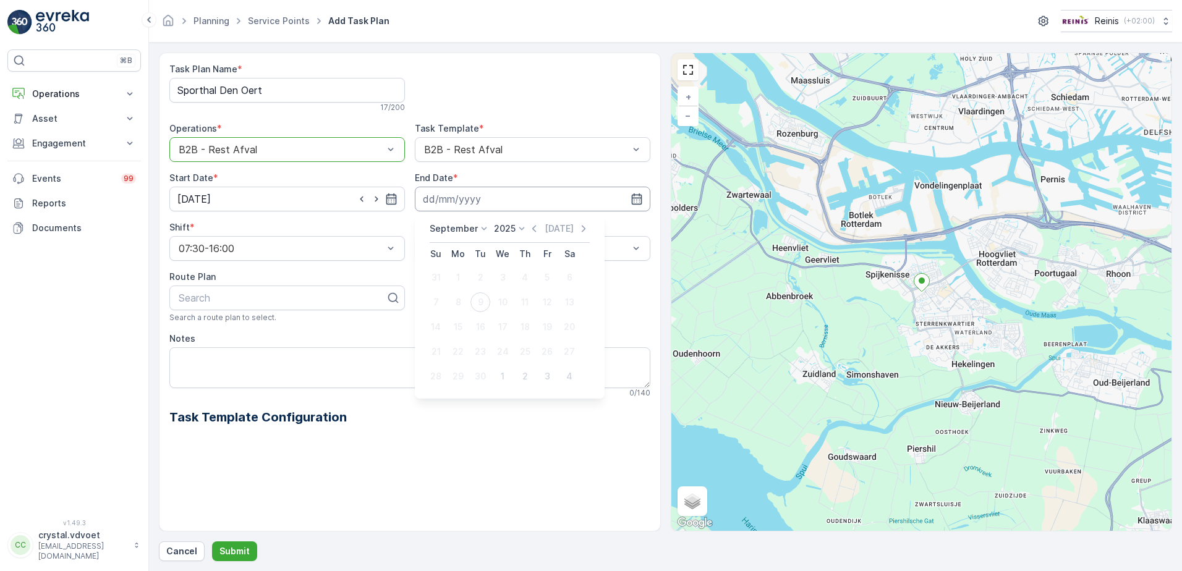
click at [431, 198] on input at bounding box center [532, 199] width 235 height 25
click at [634, 197] on icon "button" at bounding box center [636, 199] width 12 height 12
drag, startPoint x: 521, startPoint y: 227, endPoint x: 514, endPoint y: 232, distance: 8.4
click at [517, 230] on icon at bounding box center [521, 229] width 12 height 12
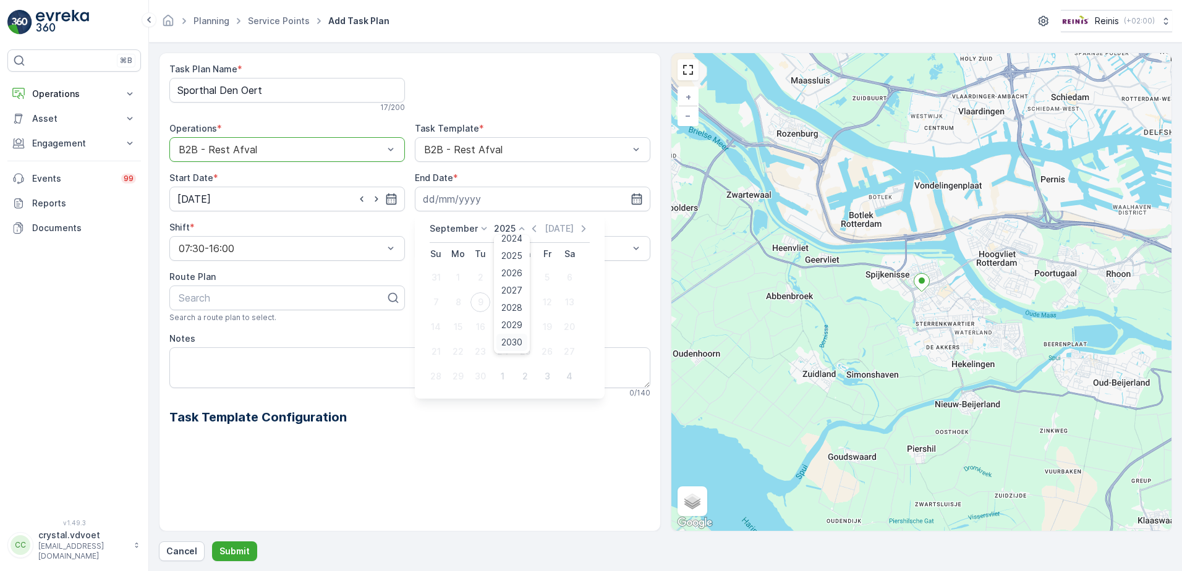
click at [504, 346] on span "2030" at bounding box center [511, 342] width 21 height 12
click at [473, 226] on p "September" at bounding box center [454, 229] width 48 height 12
click at [484, 340] on li "December" at bounding box center [461, 342] width 62 height 17
click at [482, 230] on icon at bounding box center [484, 229] width 12 height 12
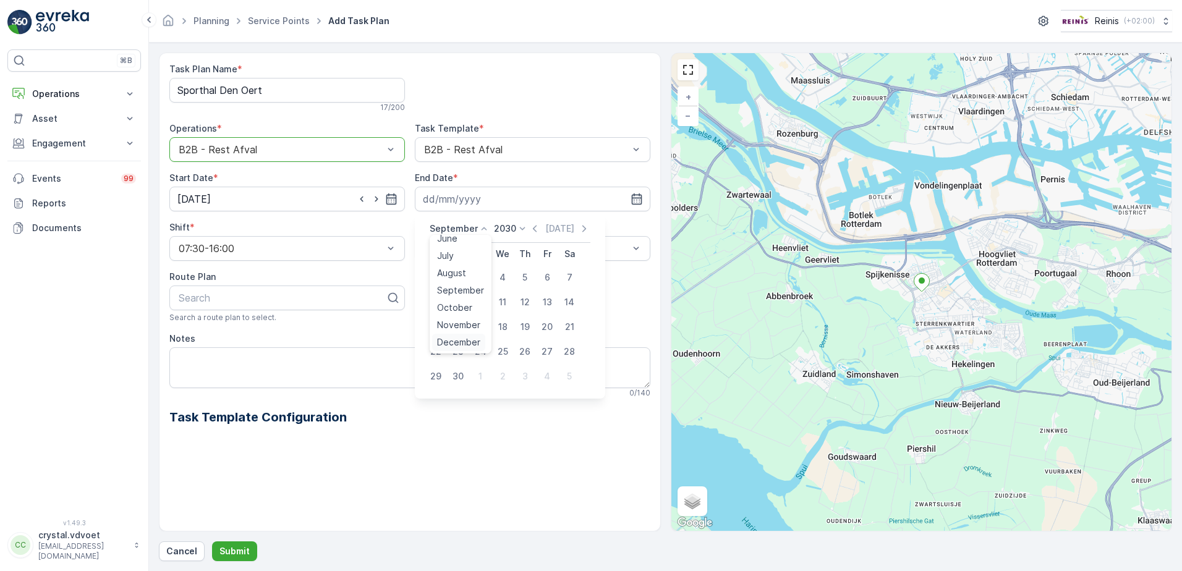
click at [467, 342] on span "December" at bounding box center [458, 342] width 43 height 12
click at [479, 372] on div "31" at bounding box center [480, 377] width 20 height 20
type input "[DATE]"
click at [586, 297] on div "Weekly" at bounding box center [532, 299] width 221 height 11
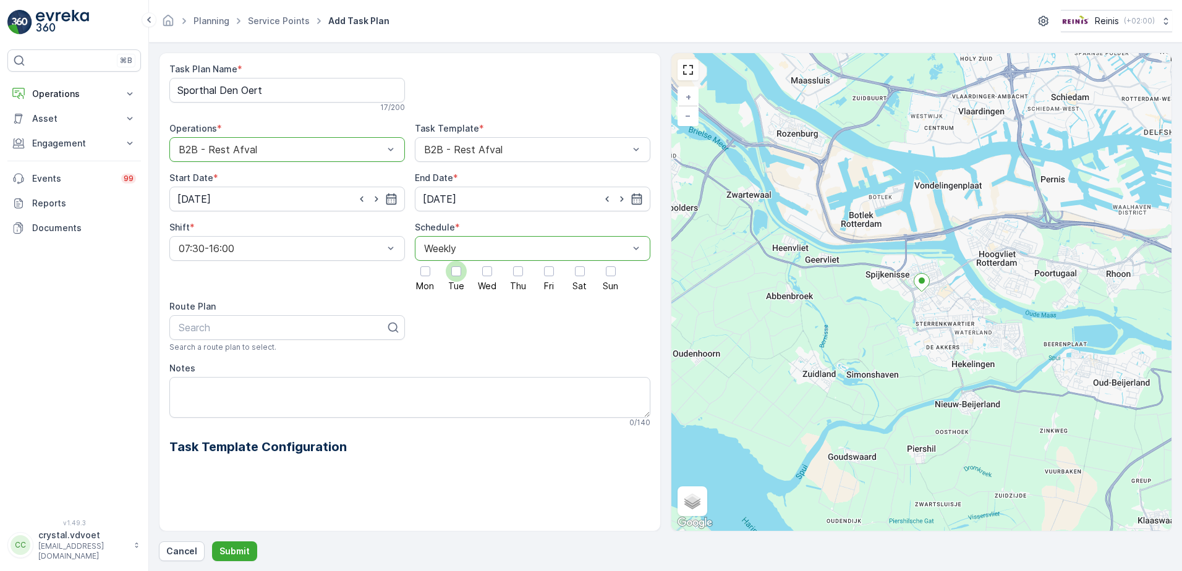
click at [456, 274] on div at bounding box center [456, 271] width 10 height 10
click at [456, 261] on input "Tue" at bounding box center [456, 261] width 0 height 0
drag, startPoint x: 548, startPoint y: 274, endPoint x: 501, endPoint y: 331, distance: 73.4
click at [547, 275] on div at bounding box center [549, 271] width 10 height 10
click at [549, 261] on input "Fri" at bounding box center [549, 261] width 0 height 0
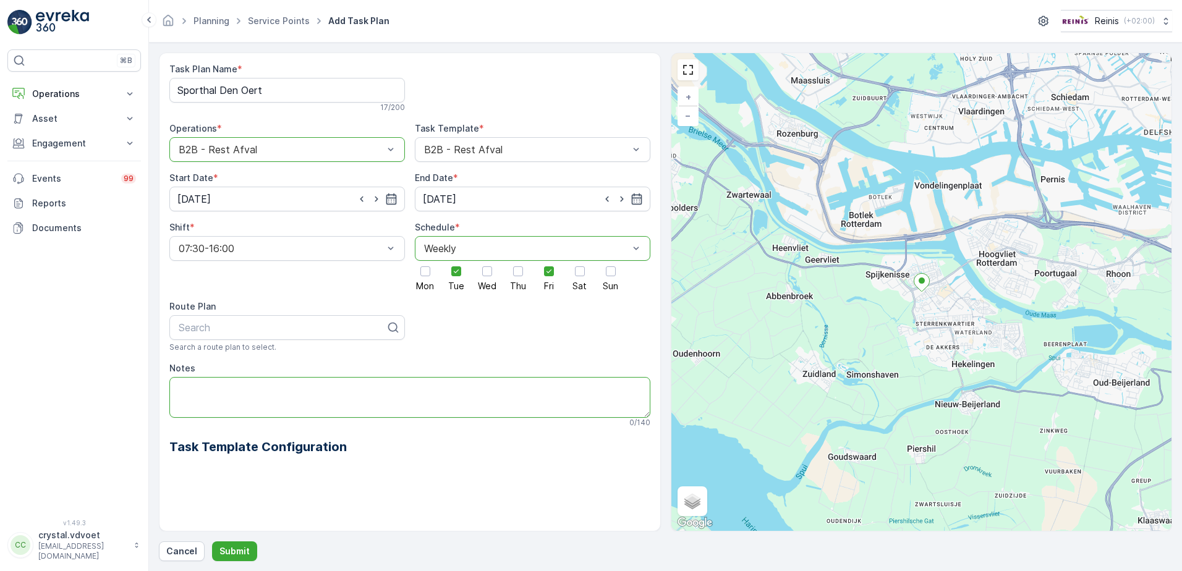
click at [226, 388] on textarea "Notes" at bounding box center [409, 397] width 481 height 41
type textarea "1x 660 ltr rest"
click at [235, 551] on p "Submit" at bounding box center [234, 551] width 30 height 12
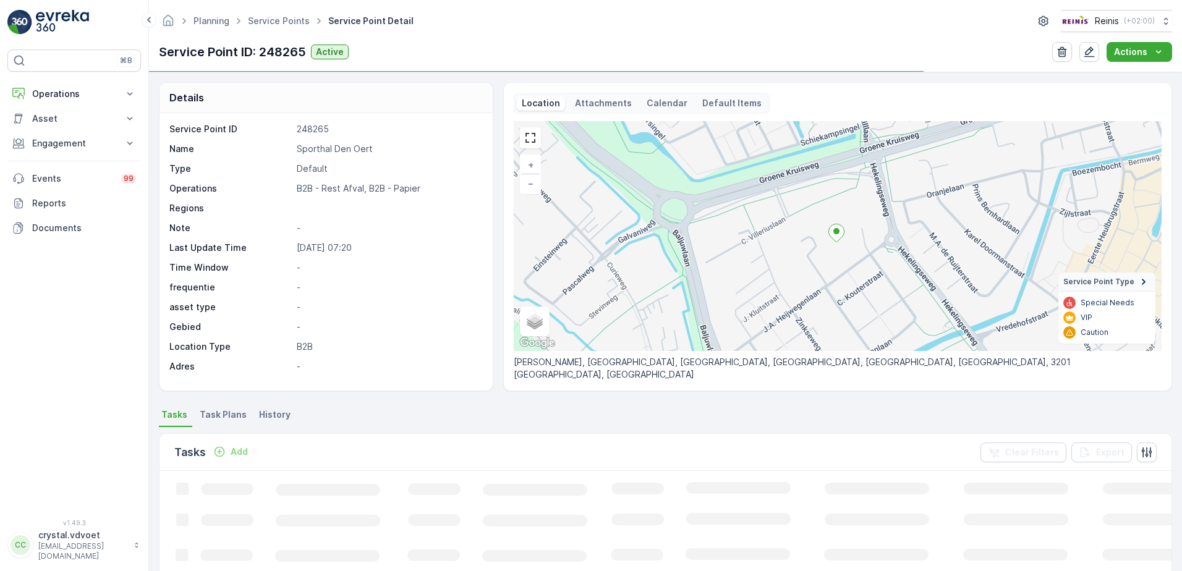
click at [213, 416] on span "Task Plans" at bounding box center [223, 415] width 47 height 12
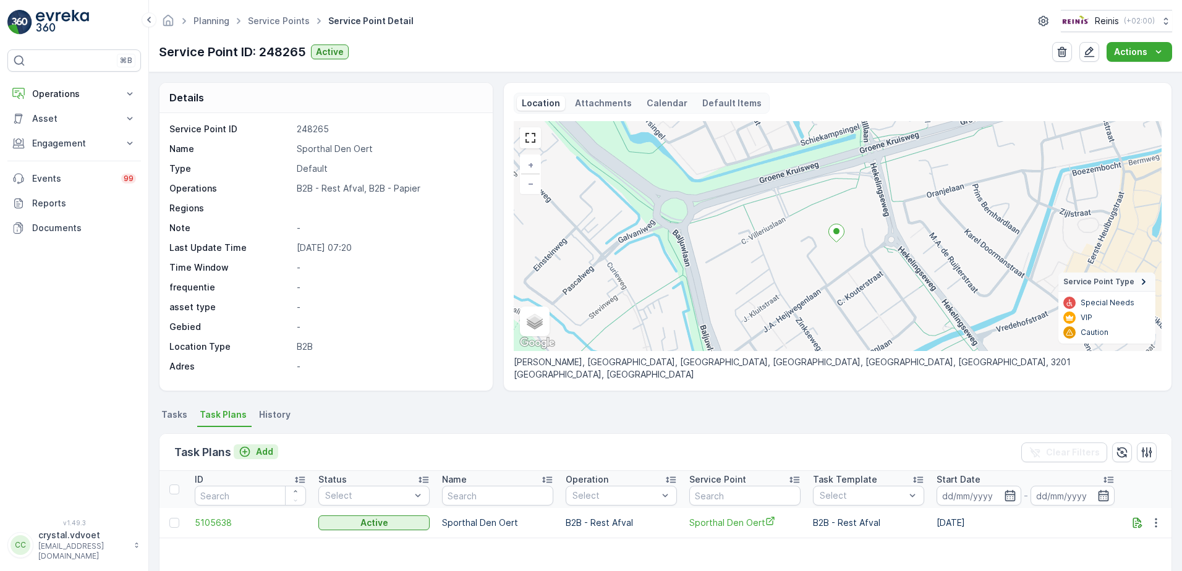
click at [263, 446] on button "Add" at bounding box center [256, 451] width 45 height 15
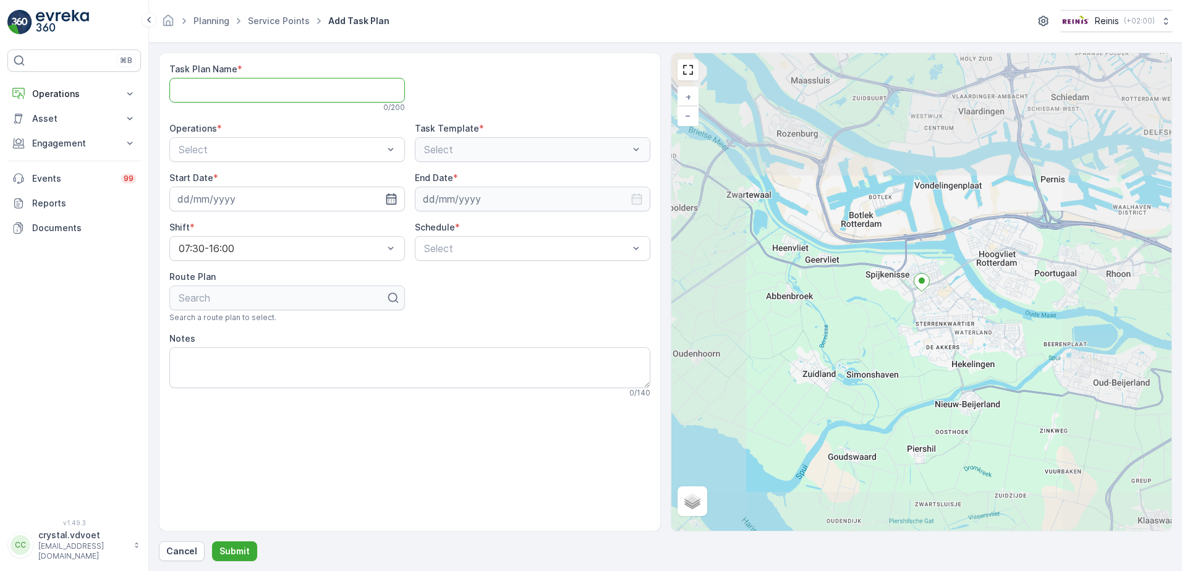
click at [237, 94] on Name "Task Plan Name" at bounding box center [286, 90] width 235 height 25
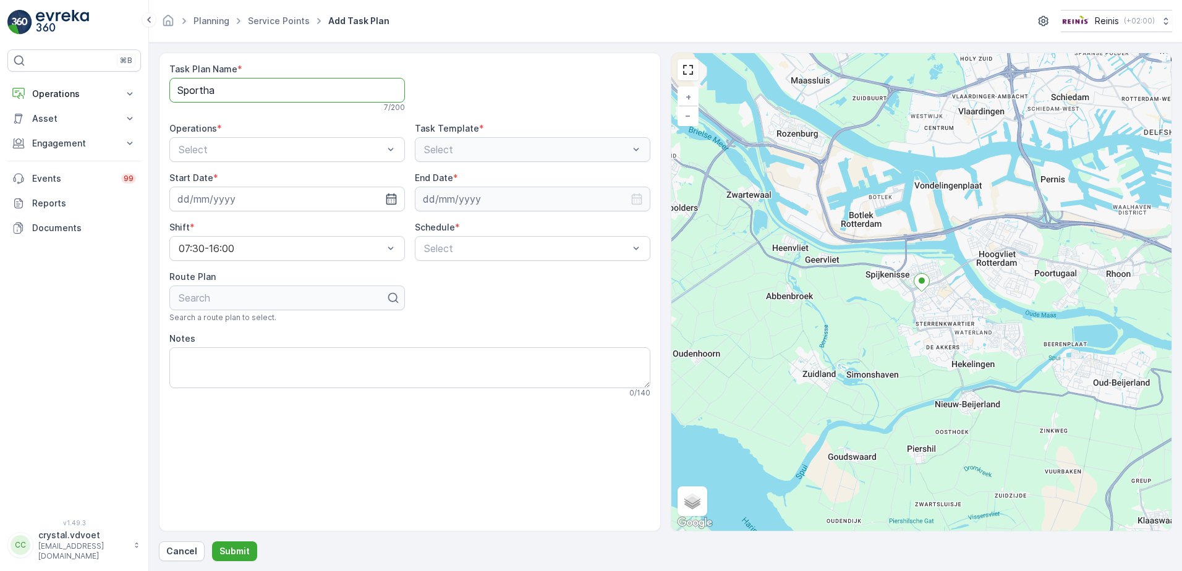
type Name "Sporthal Den Oert"
click at [232, 179] on span "B2B - Papier" at bounding box center [206, 179] width 58 height 11
click at [392, 201] on icon "button" at bounding box center [391, 199] width 12 height 12
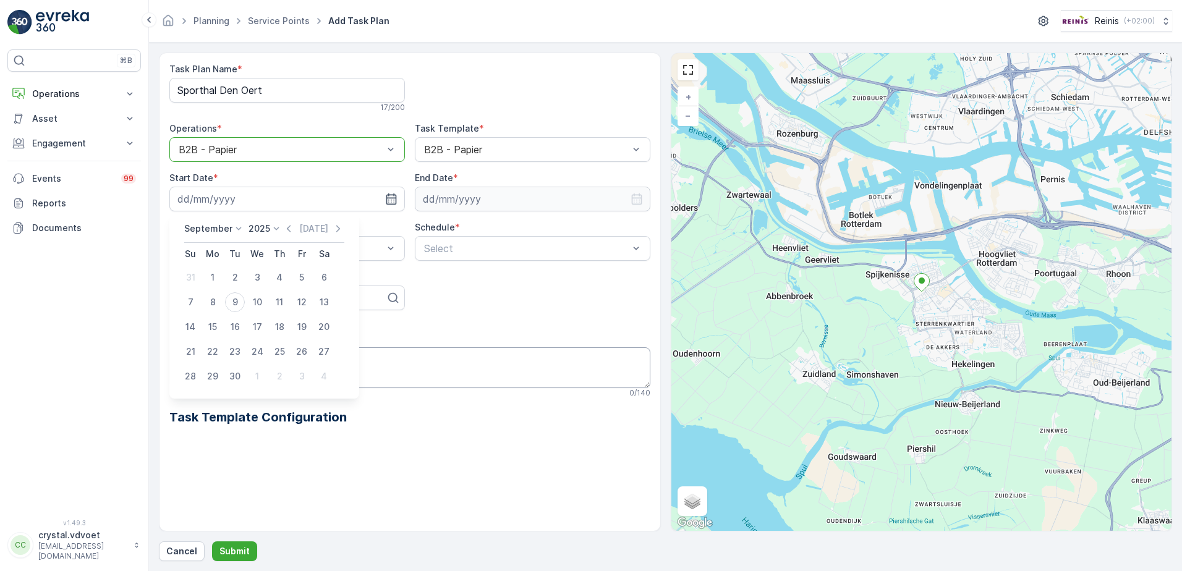
click at [253, 380] on div "1" at bounding box center [257, 377] width 20 height 20
type input "[DATE]"
click at [638, 200] on icon "button" at bounding box center [636, 199] width 12 height 12
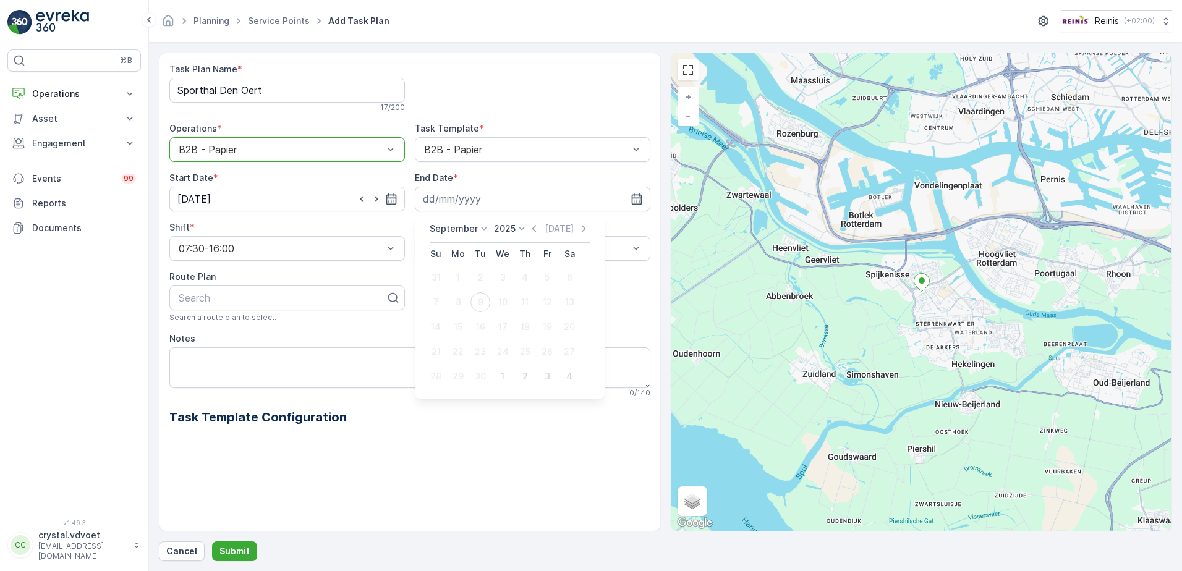
click at [522, 229] on icon at bounding box center [521, 229] width 12 height 12
drag, startPoint x: 527, startPoint y: 259, endPoint x: 533, endPoint y: 281, distance: 23.3
click at [535, 282] on div "September 2025 2020 2021 2022 2023 2024 2025 2026 2027 2028 2029 2030 Today Su …" at bounding box center [510, 306] width 170 height 166
click at [516, 337] on span "2030" at bounding box center [511, 342] width 21 height 12
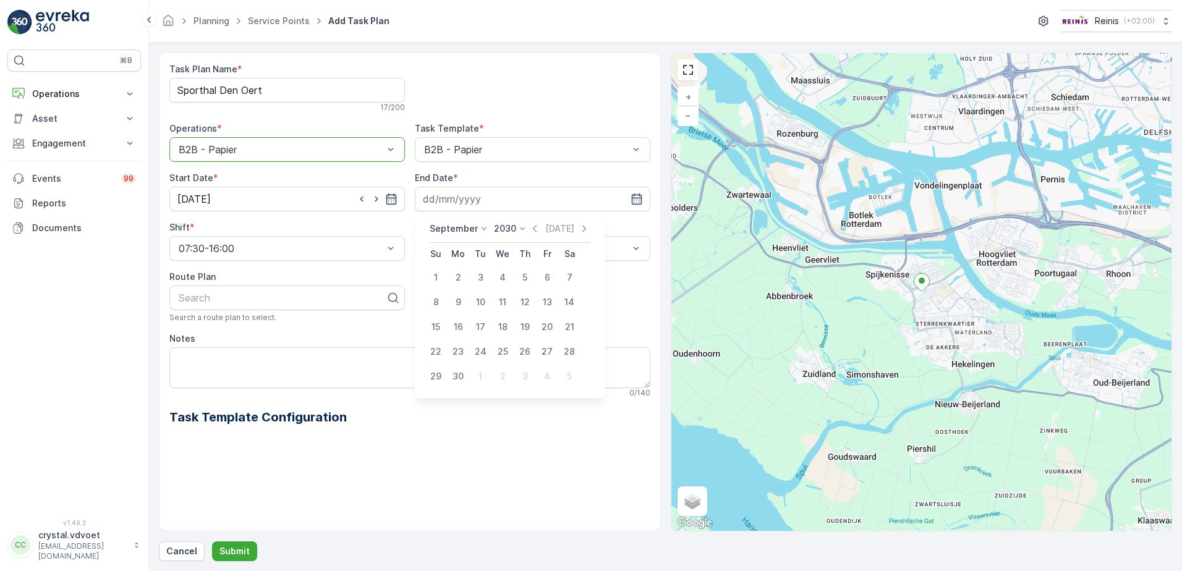
click at [479, 226] on icon at bounding box center [484, 229] width 12 height 12
click at [481, 340] on div "December" at bounding box center [458, 342] width 53 height 17
click at [481, 373] on div "31" at bounding box center [480, 377] width 20 height 20
type input "[DATE]"
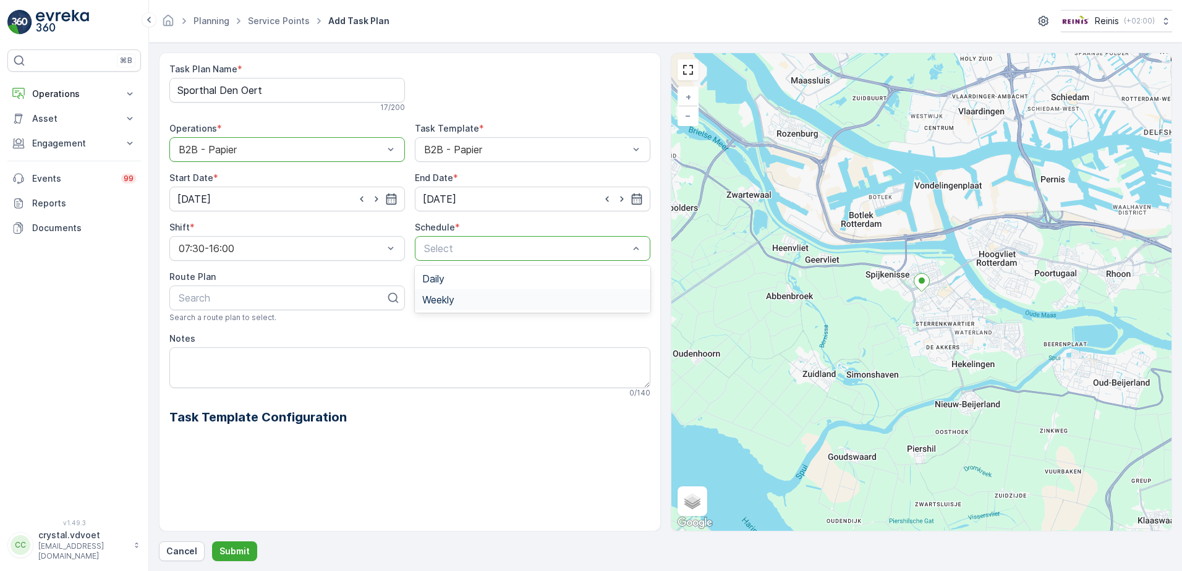
drag, startPoint x: 539, startPoint y: 295, endPoint x: 509, endPoint y: 300, distance: 30.8
click at [538, 294] on div "Weekly" at bounding box center [532, 299] width 221 height 11
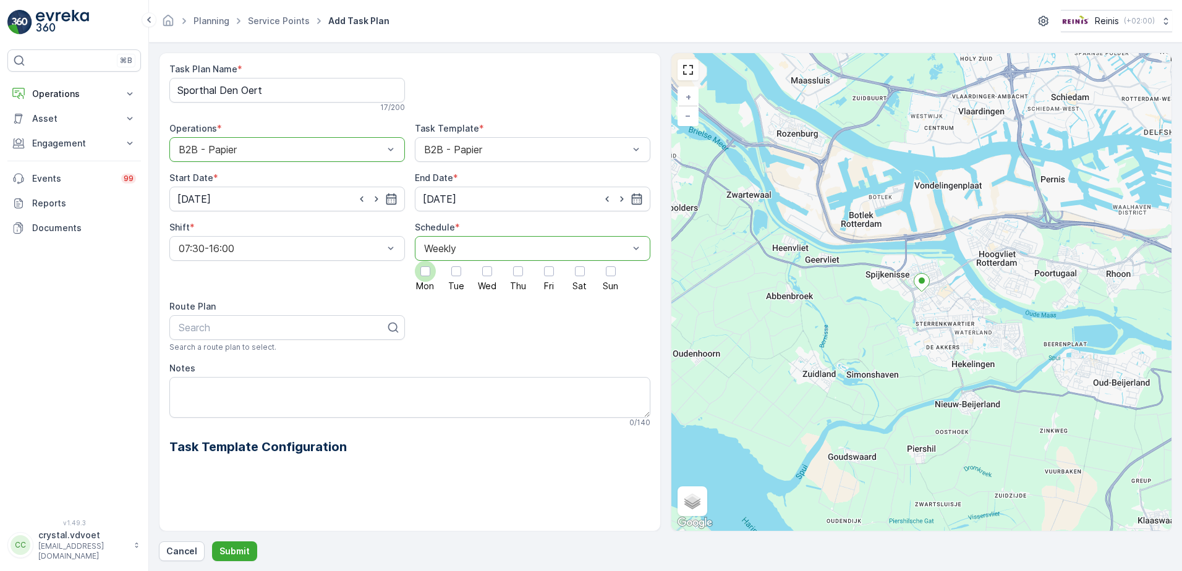
click at [427, 278] on div at bounding box center [425, 271] width 21 height 21
click at [425, 261] on input "Mon" at bounding box center [425, 261] width 0 height 0
click at [198, 392] on textarea "Notes" at bounding box center [409, 397] width 481 height 41
type textarea "1x 240 ltr pap"
click at [231, 549] on p "Submit" at bounding box center [234, 551] width 30 height 12
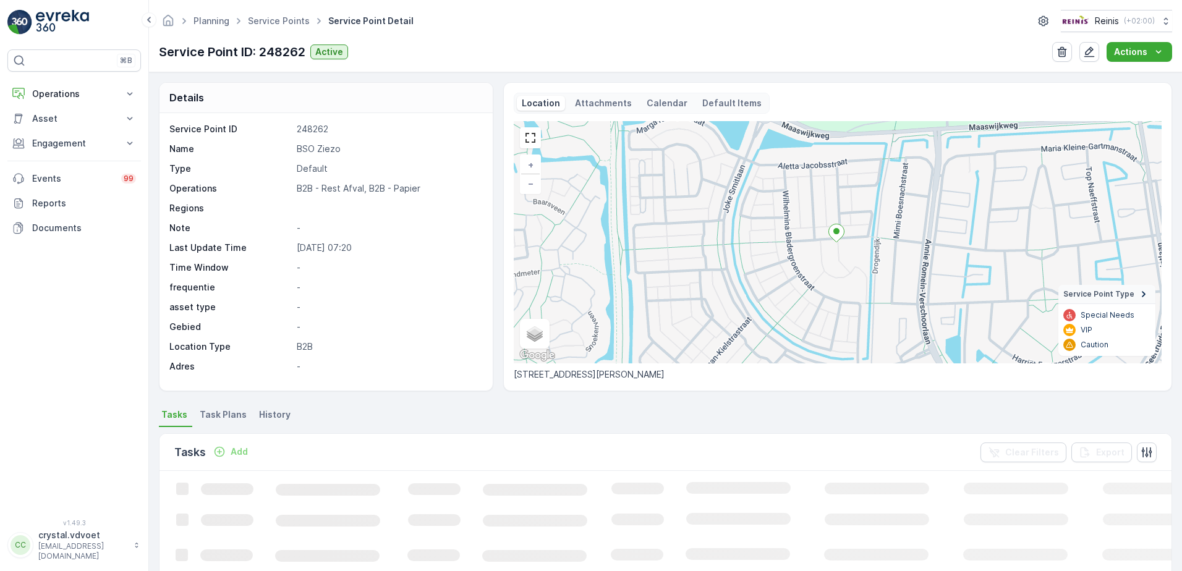
click at [205, 417] on span "Task Plans" at bounding box center [223, 415] width 47 height 12
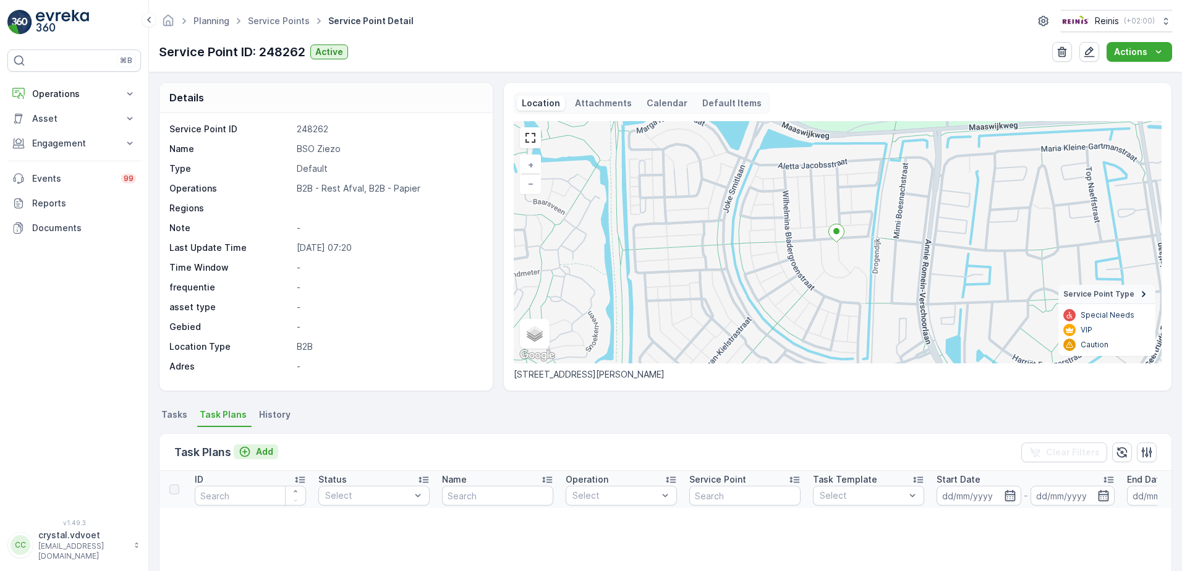
click at [264, 447] on p "Add" at bounding box center [264, 452] width 17 height 12
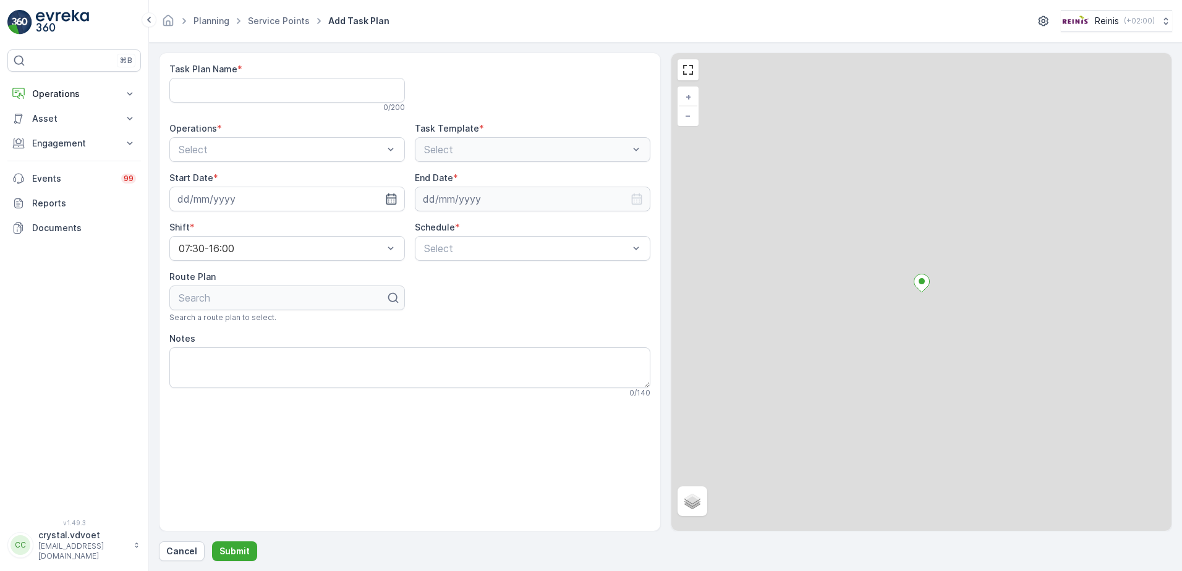
click at [260, 77] on div "Task Plan Name * 0 / 200" at bounding box center [286, 87] width 235 height 49
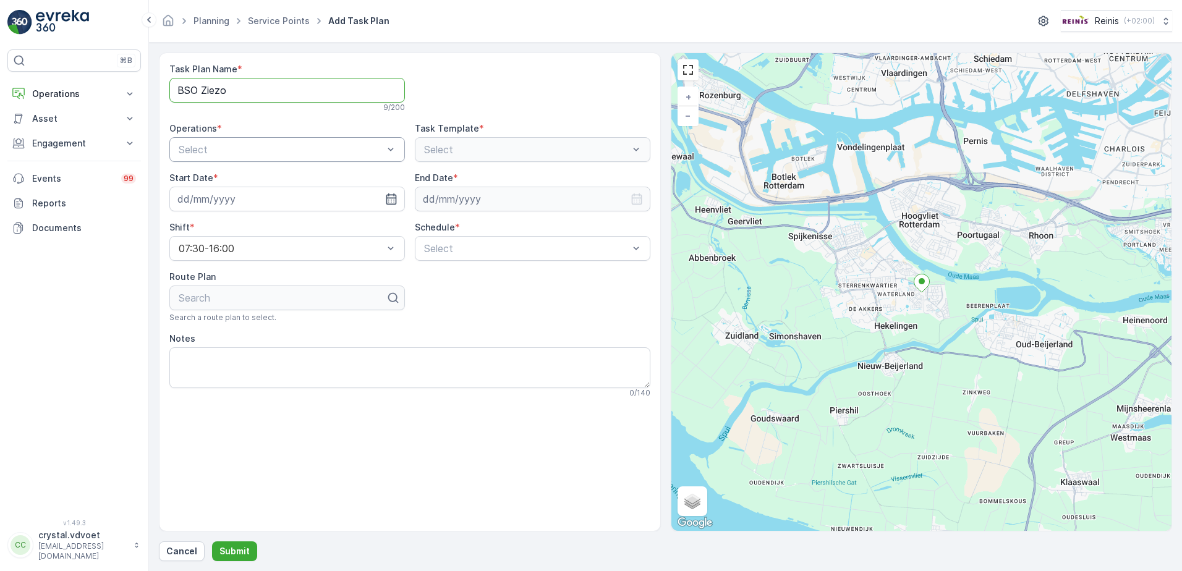
type Name "BSO Ziezo"
drag, startPoint x: 320, startPoint y: 200, endPoint x: 475, endPoint y: 185, distance: 156.5
click at [319, 200] on div "B2B - Rest Afval" at bounding box center [287, 200] width 221 height 11
click at [552, 154] on div "B2B - Rest Afval" at bounding box center [532, 149] width 235 height 25
drag, startPoint x: 540, startPoint y: 163, endPoint x: 533, endPoint y: 182, distance: 20.7
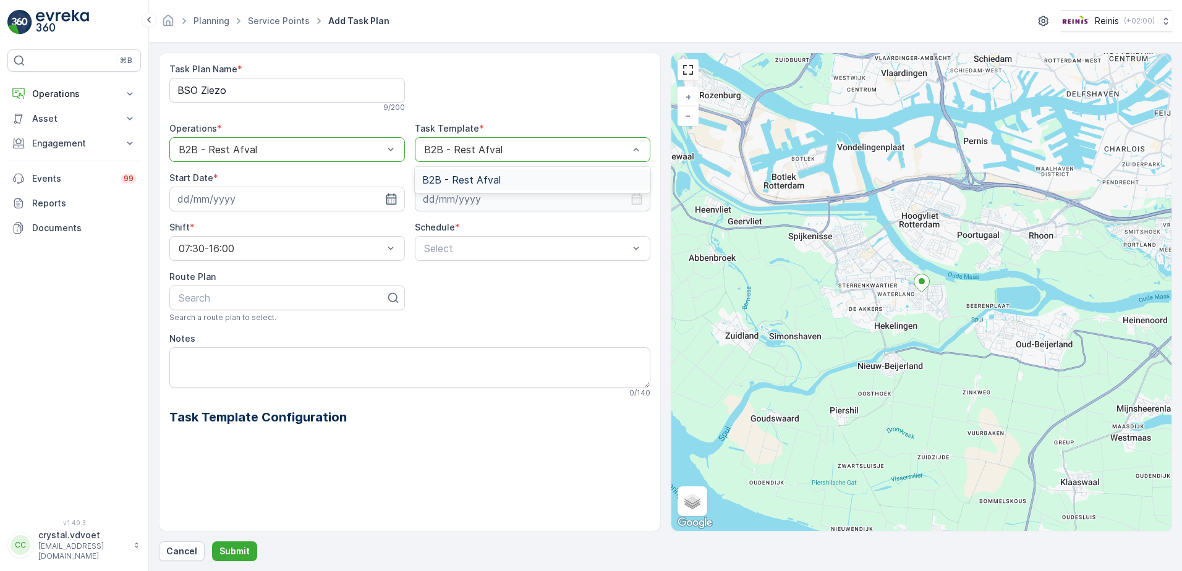
click at [533, 182] on div "B2B - Rest Afval" at bounding box center [532, 179] width 221 height 11
click at [338, 200] on input at bounding box center [286, 199] width 235 height 25
click at [254, 376] on div "1" at bounding box center [257, 377] width 20 height 20
type input "[DATE]"
drag, startPoint x: 634, startPoint y: 195, endPoint x: 624, endPoint y: 201, distance: 12.2
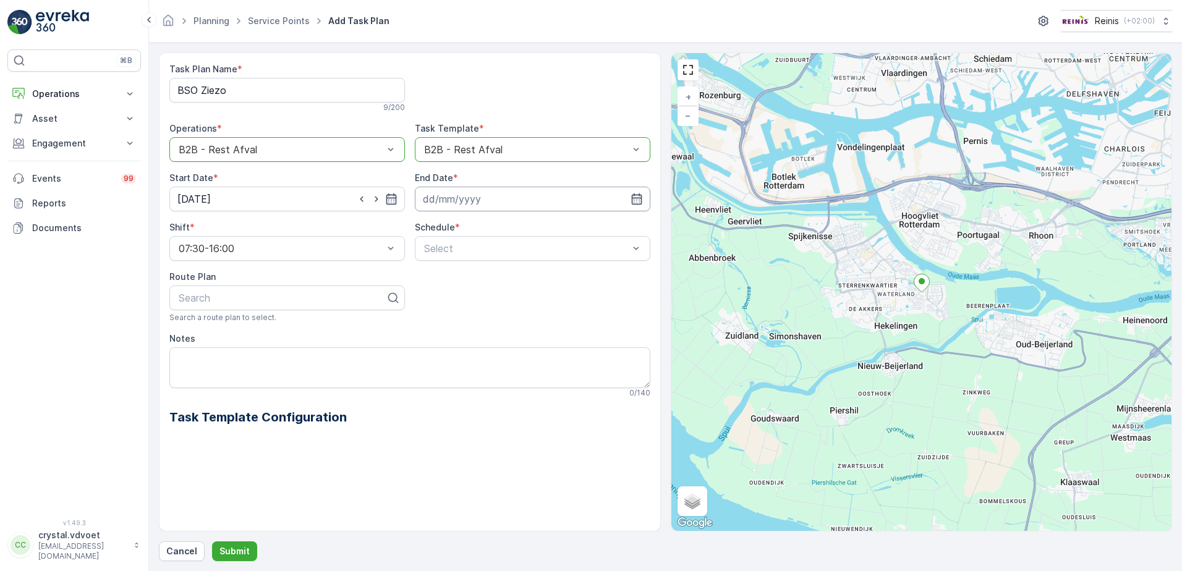
click at [628, 197] on div at bounding box center [532, 199] width 235 height 25
click at [636, 201] on icon "button" at bounding box center [636, 199] width 12 height 12
click at [480, 229] on icon at bounding box center [484, 229] width 12 height 12
drag, startPoint x: 493, startPoint y: 256, endPoint x: 490, endPoint y: 276, distance: 20.5
click at [490, 276] on ul "January February March April May June July August September October November De…" at bounding box center [461, 294] width 62 height 119
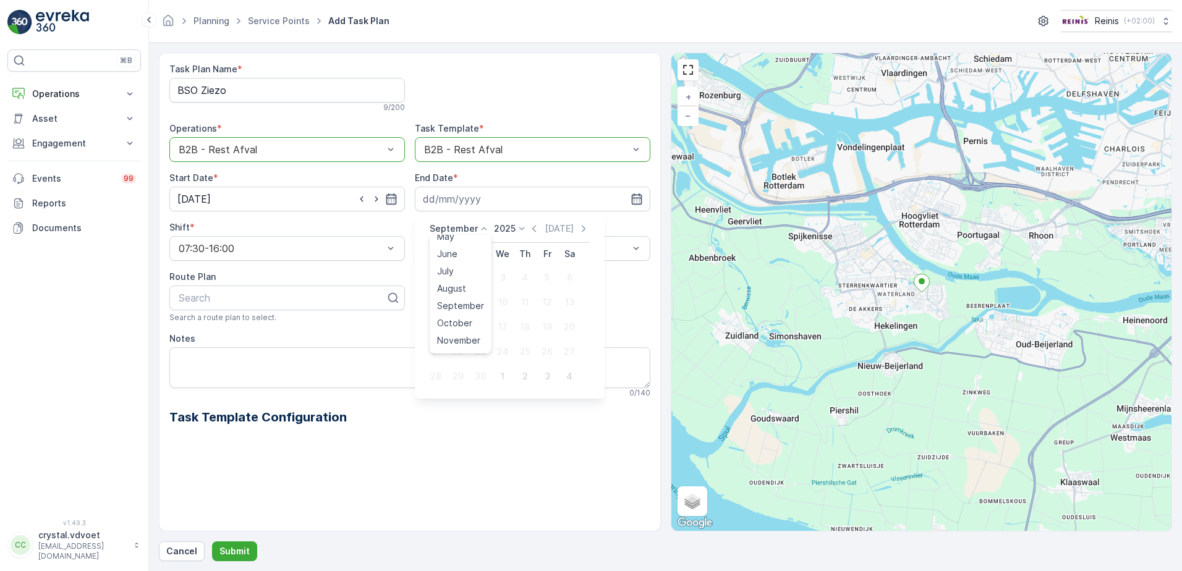
scroll to position [77, 0]
click at [488, 303] on li "September" at bounding box center [461, 307] width 62 height 17
drag, startPoint x: 475, startPoint y: 213, endPoint x: 479, endPoint y: 225, distance: 12.9
click at [479, 225] on body "⌘B Operations Insights Planning Routes & Tasks Cockpit Settings Asset Assets Ac…" at bounding box center [591, 285] width 1182 height 571
click at [478, 224] on icon at bounding box center [484, 229] width 12 height 12
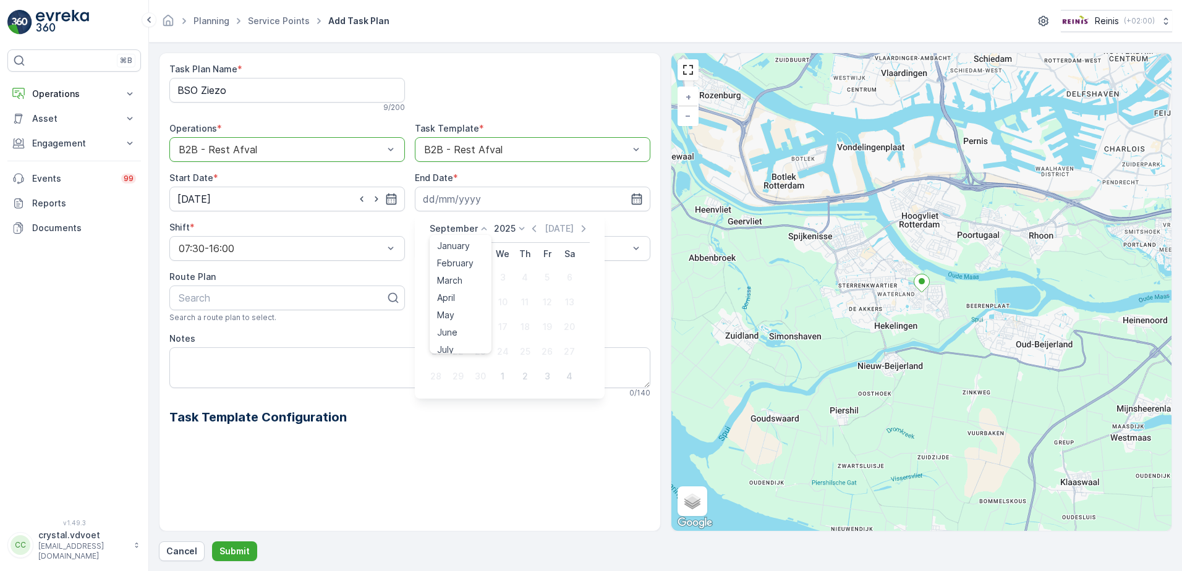
scroll to position [94, 0]
click at [474, 340] on span "December" at bounding box center [458, 342] width 43 height 12
click at [522, 230] on icon at bounding box center [518, 229] width 12 height 12
drag, startPoint x: 507, startPoint y: 340, endPoint x: 521, endPoint y: 243, distance: 98.0
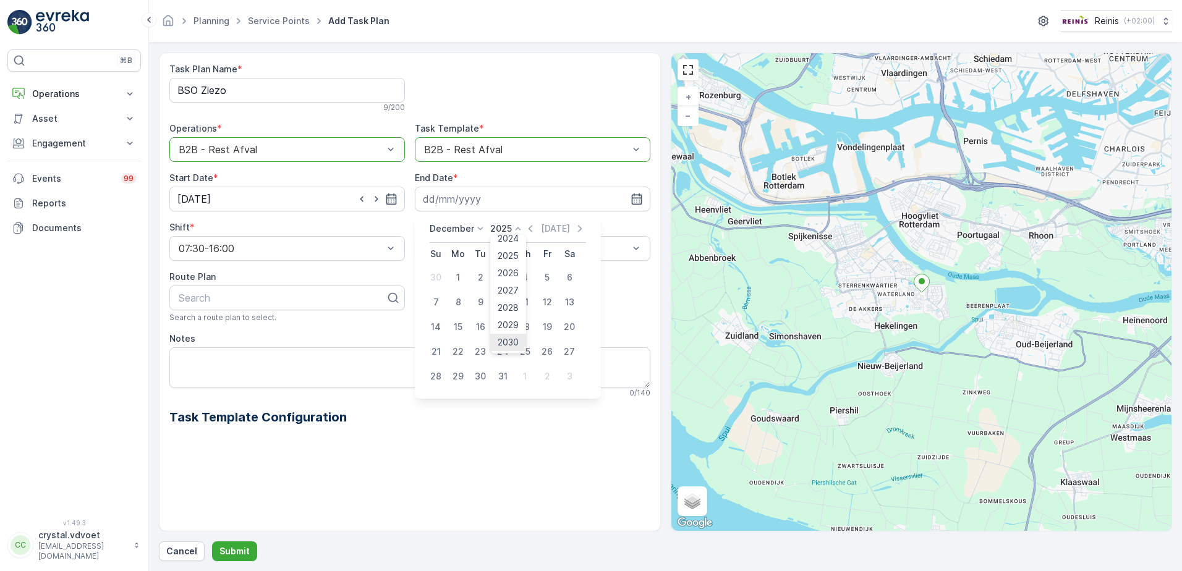
click at [506, 339] on span "2030" at bounding box center [508, 342] width 21 height 12
click at [475, 376] on div "31" at bounding box center [480, 377] width 20 height 20
type input "[DATE]"
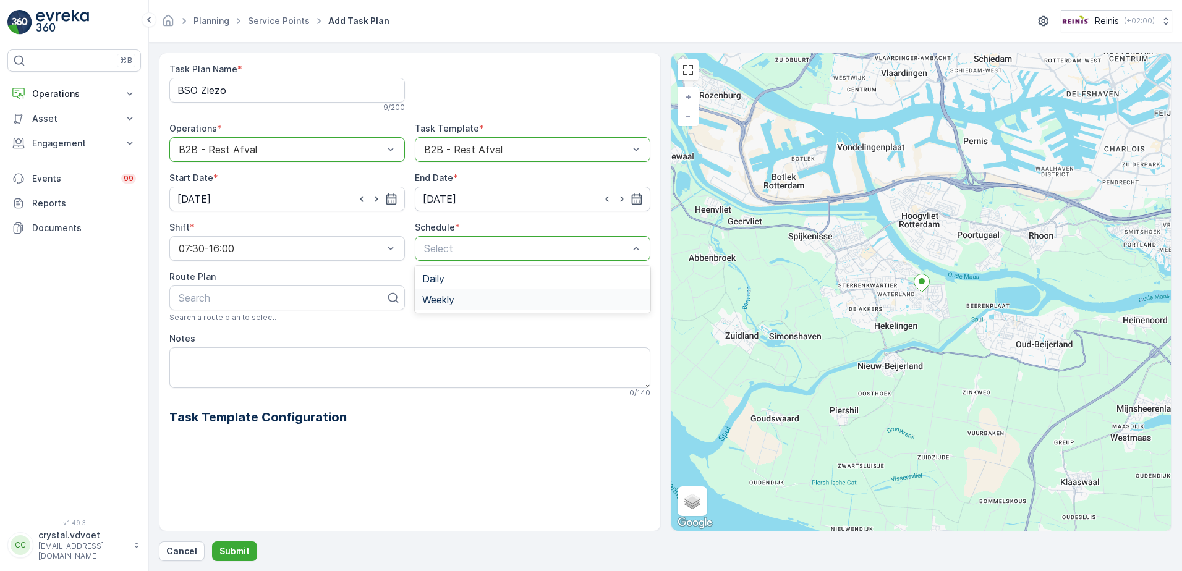
drag, startPoint x: 520, startPoint y: 300, endPoint x: 514, endPoint y: 297, distance: 6.9
click at [519, 300] on div "Weekly" at bounding box center [532, 299] width 221 height 11
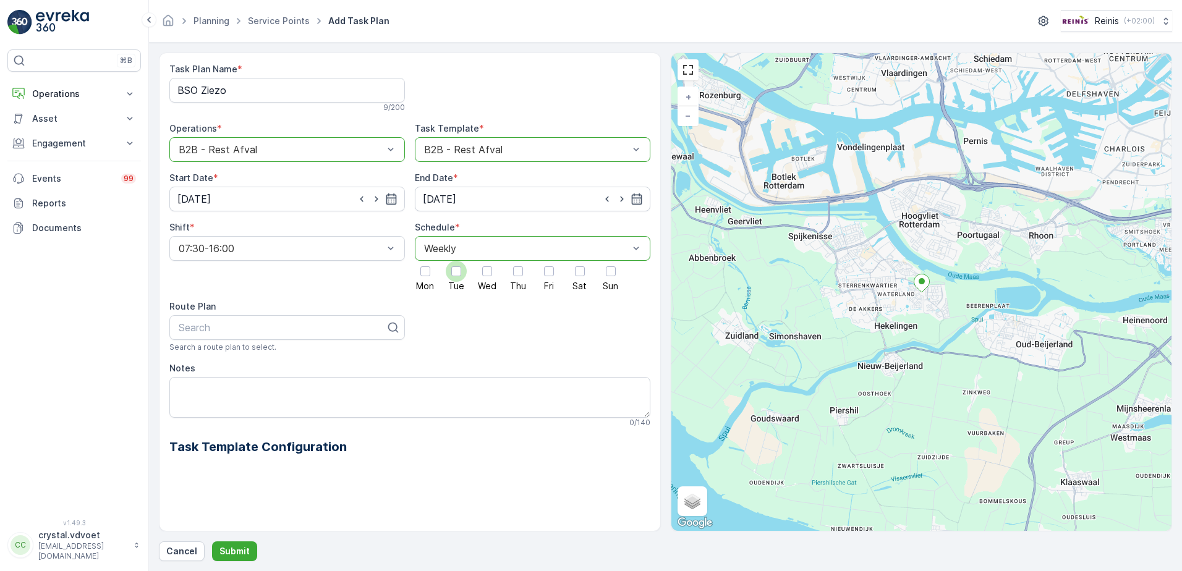
click at [460, 271] on div at bounding box center [456, 271] width 10 height 10
click at [456, 261] on input "Tue" at bounding box center [456, 261] width 0 height 0
click at [553, 275] on div at bounding box center [548, 271] width 21 height 21
click at [549, 261] on input "Fri" at bounding box center [549, 261] width 0 height 0
click at [189, 370] on label "Notes" at bounding box center [182, 368] width 26 height 11
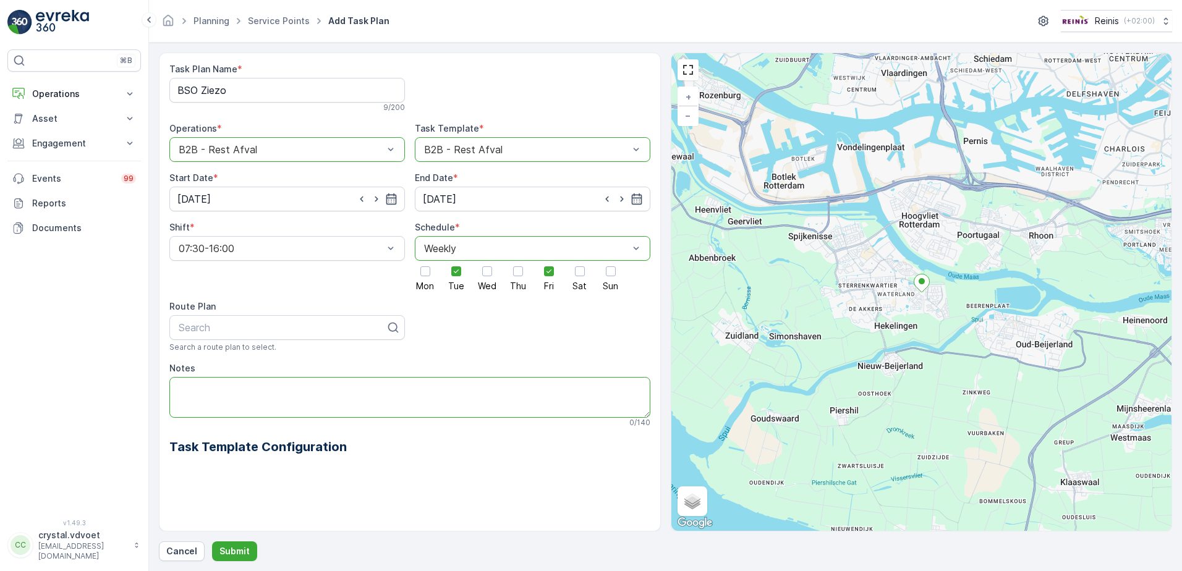
click at [189, 377] on textarea "Notes" at bounding box center [409, 397] width 481 height 41
type textarea "1x 240 ltr rest"
click at [245, 556] on p "Submit" at bounding box center [234, 551] width 30 height 12
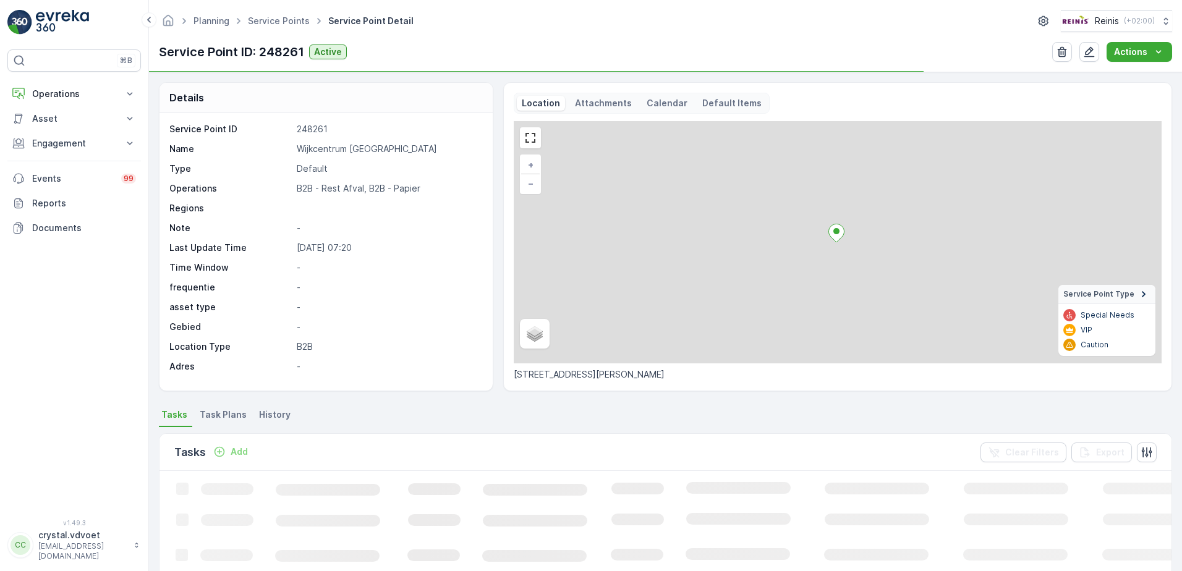
click at [230, 415] on span "Task Plans" at bounding box center [223, 415] width 47 height 12
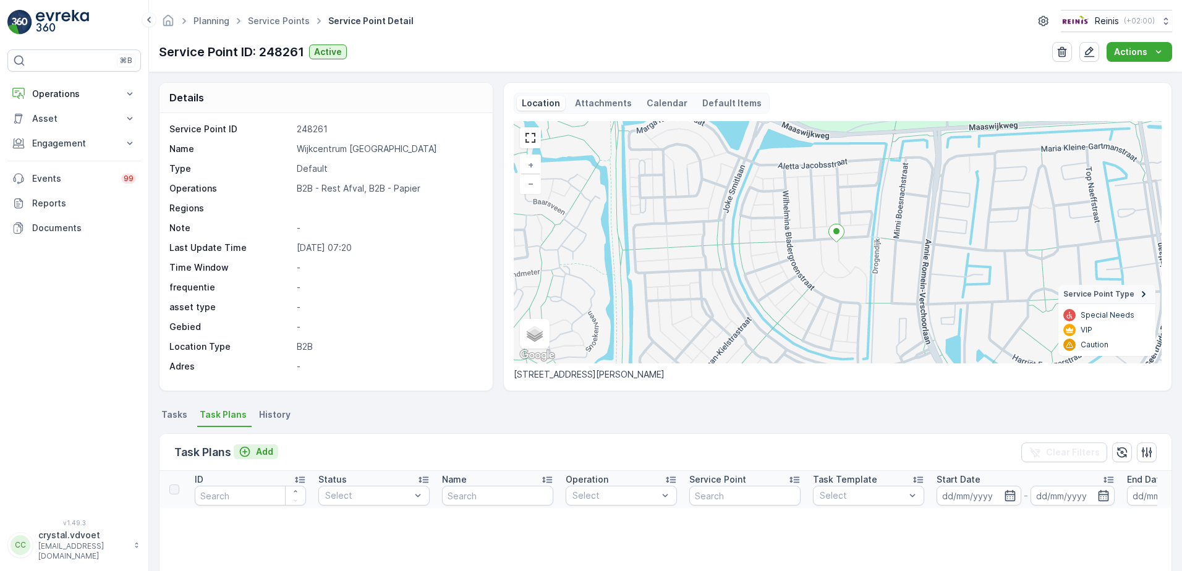
click at [254, 452] on div "Add" at bounding box center [256, 452] width 35 height 12
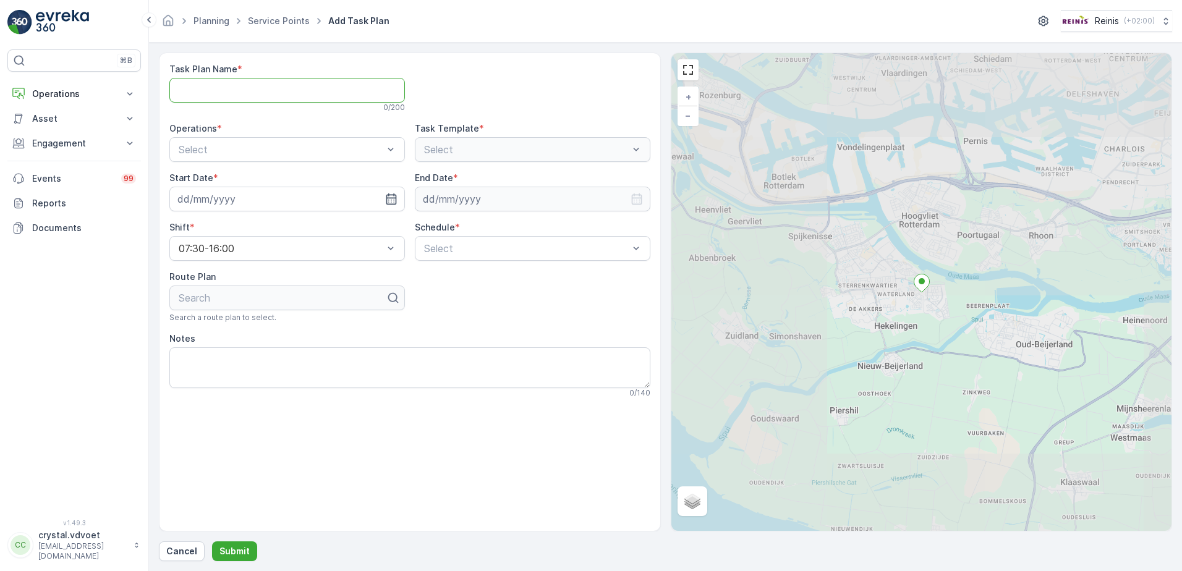
click at [226, 91] on Name "Task Plan Name" at bounding box center [286, 90] width 235 height 25
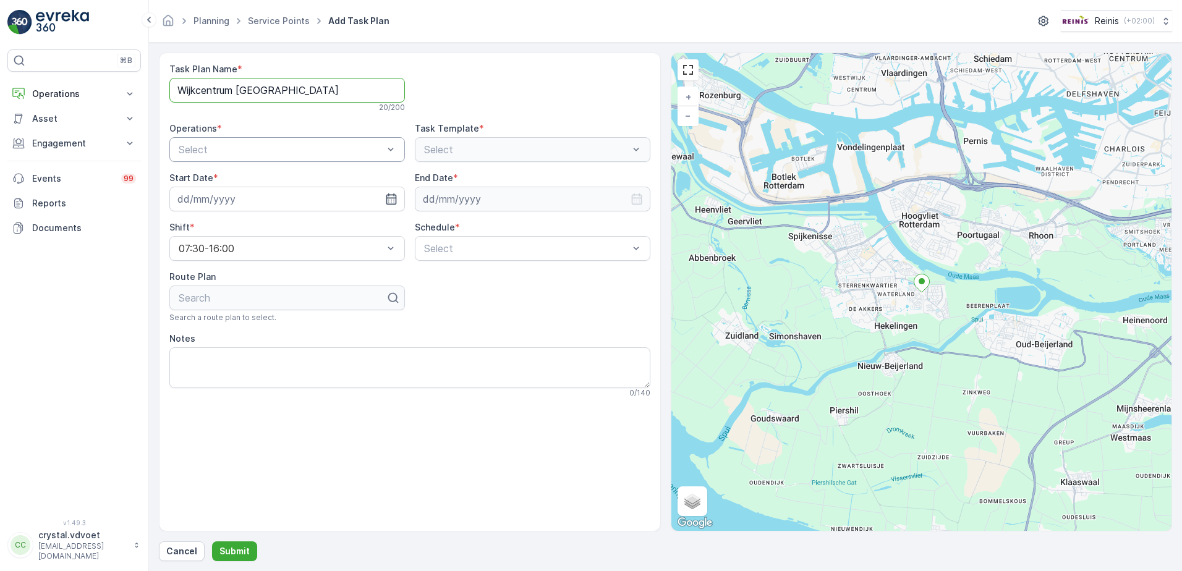
type Name "Wijkcentrum [GEOGRAPHIC_DATA]"
click at [362, 176] on div "B2B - Papier" at bounding box center [287, 179] width 221 height 11
click at [354, 189] on div "B2B - Papier" at bounding box center [286, 179] width 235 height 21
click at [365, 203] on div "B2B - Rest Afval" at bounding box center [287, 200] width 221 height 11
click at [389, 197] on icon "button" at bounding box center [391, 199] width 12 height 12
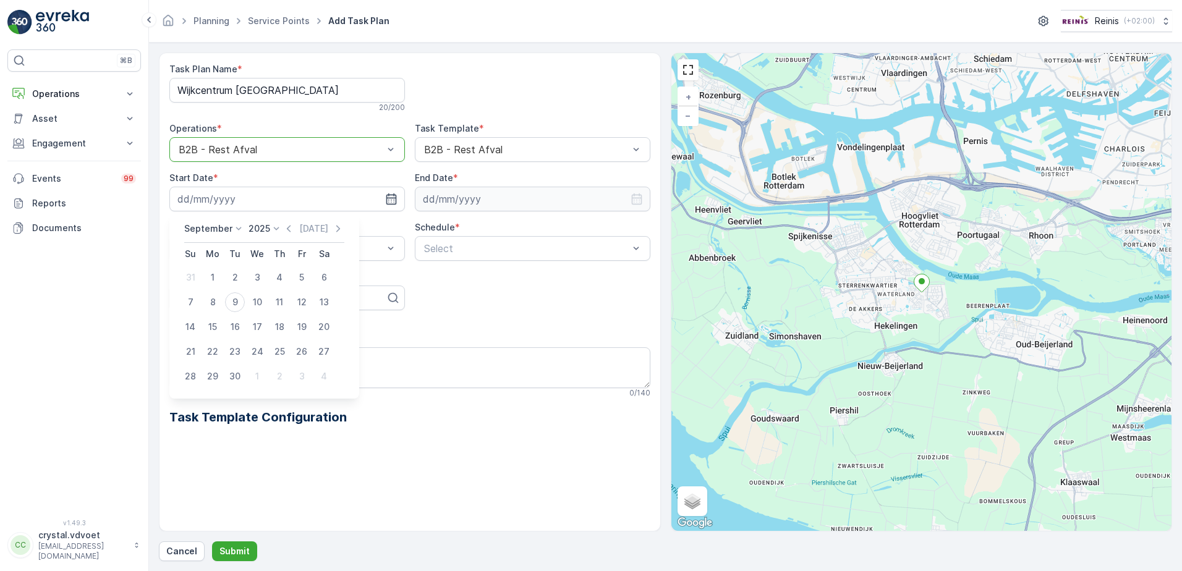
click at [432, 334] on div "Notes" at bounding box center [409, 339] width 481 height 12
click at [395, 203] on icon "button" at bounding box center [391, 199] width 12 height 12
drag, startPoint x: 257, startPoint y: 381, endPoint x: 286, endPoint y: 367, distance: 32.6
click at [258, 382] on div "1" at bounding box center [257, 377] width 20 height 20
type input "[DATE]"
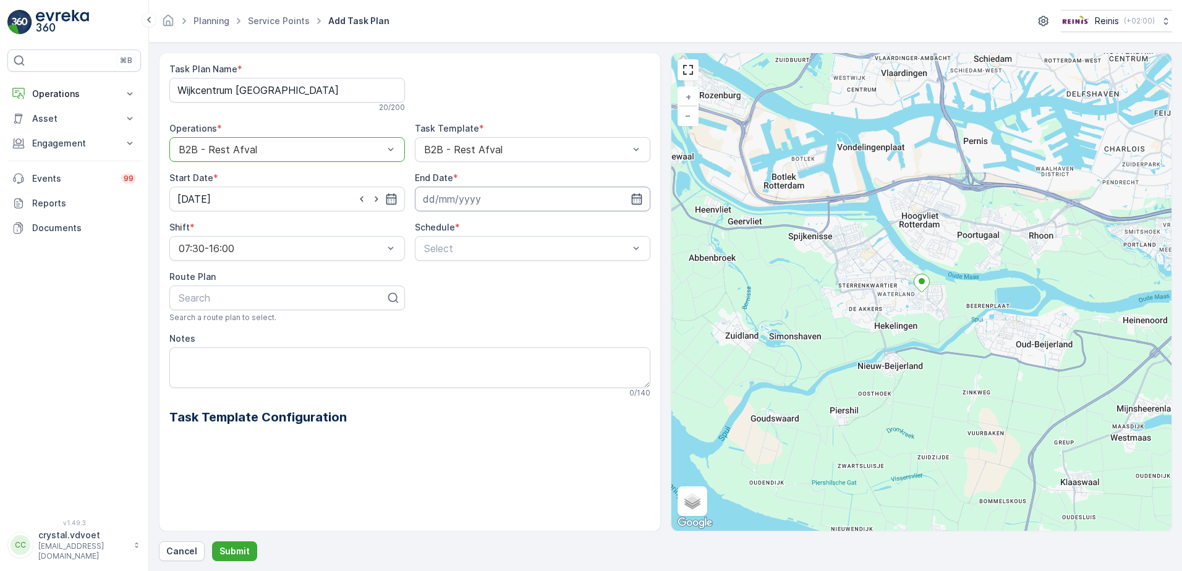
drag, startPoint x: 643, startPoint y: 198, endPoint x: 543, endPoint y: 210, distance: 100.1
click at [640, 198] on div at bounding box center [532, 199] width 235 height 25
click at [640, 205] on div at bounding box center [532, 199] width 235 height 25
click at [637, 195] on icon "button" at bounding box center [636, 199] width 12 height 12
click at [485, 226] on icon at bounding box center [484, 229] width 12 height 12
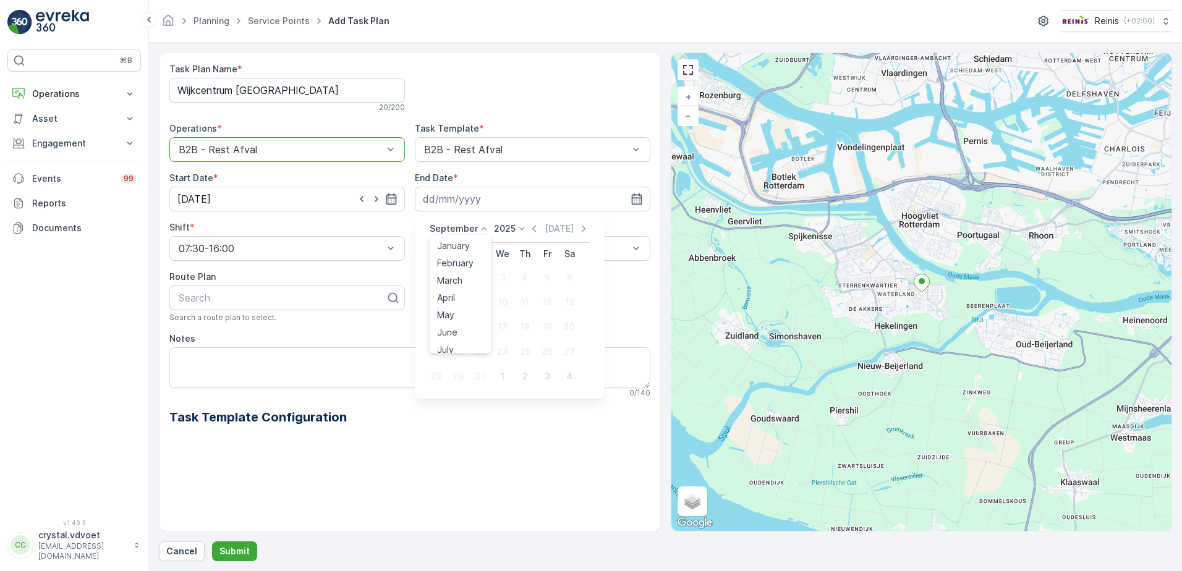
scroll to position [94, 0]
click at [478, 345] on span "December" at bounding box center [458, 342] width 43 height 12
click at [514, 229] on icon at bounding box center [518, 229] width 12 height 12
drag, startPoint x: 524, startPoint y: 260, endPoint x: 525, endPoint y: 307, distance: 47.6
click at [526, 308] on ul "2020 2021 2022 2023 2024 2025 2026 2027 2028 2029 2030" at bounding box center [508, 294] width 36 height 119
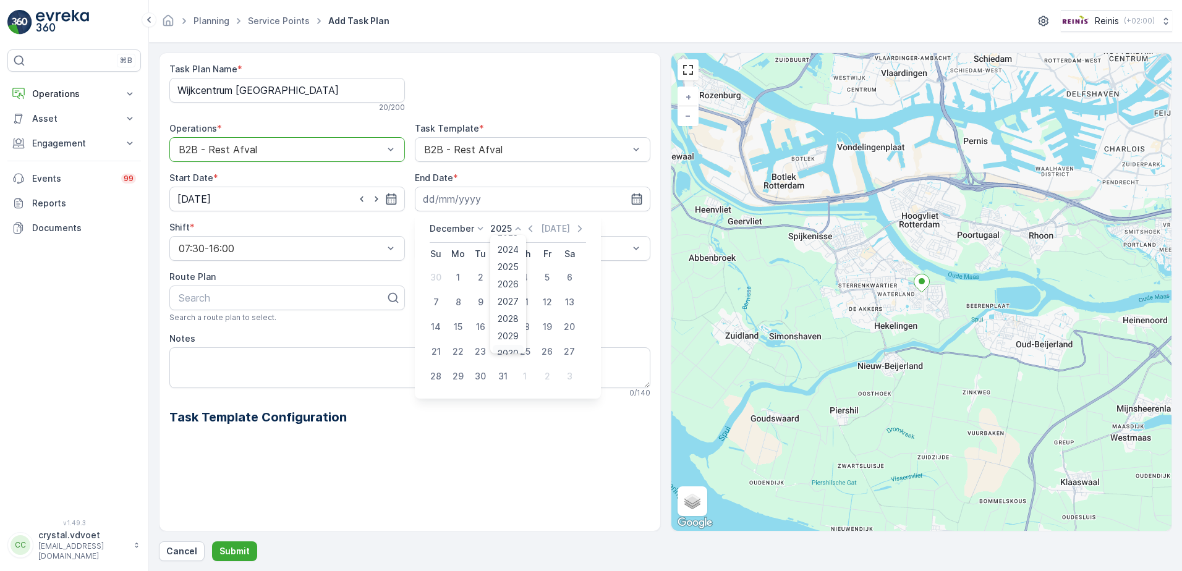
scroll to position [74, 0]
click at [513, 347] on span "2030" at bounding box center [508, 345] width 21 height 12
click at [480, 374] on div "31" at bounding box center [480, 377] width 20 height 20
type input "[DATE]"
click at [510, 299] on div "Weekly" at bounding box center [532, 299] width 221 height 11
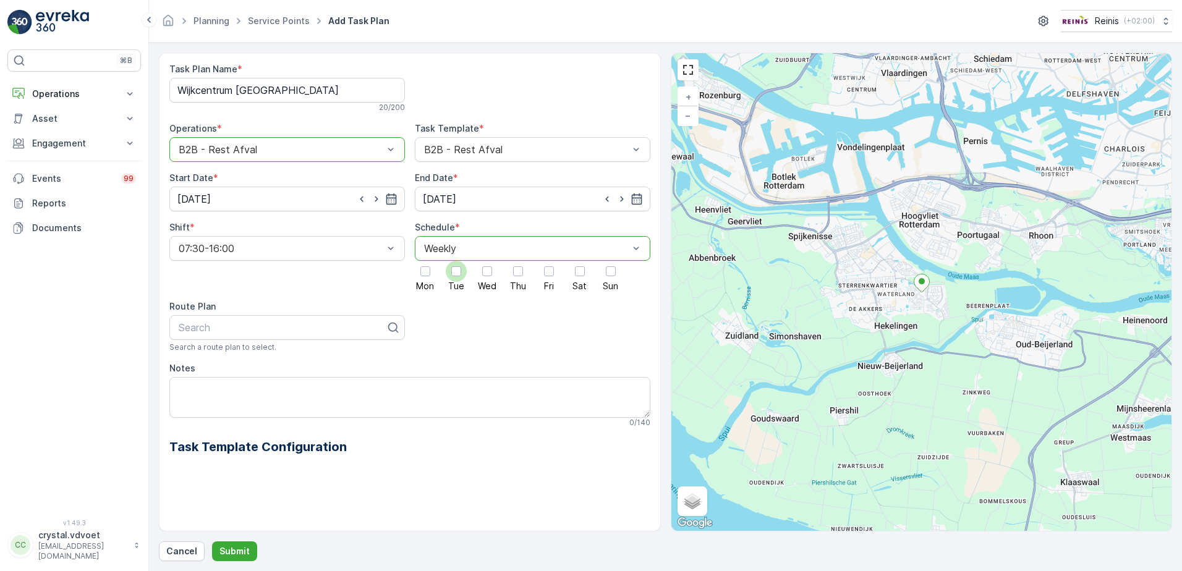
click at [459, 279] on label "Tue" at bounding box center [456, 276] width 21 height 30
drag, startPoint x: 462, startPoint y: 279, endPoint x: 459, endPoint y: 268, distance: 11.1
click at [459, 268] on div at bounding box center [456, 271] width 21 height 21
click at [456, 261] on input "Tue" at bounding box center [456, 261] width 0 height 0
click at [547, 268] on div at bounding box center [549, 271] width 10 height 10
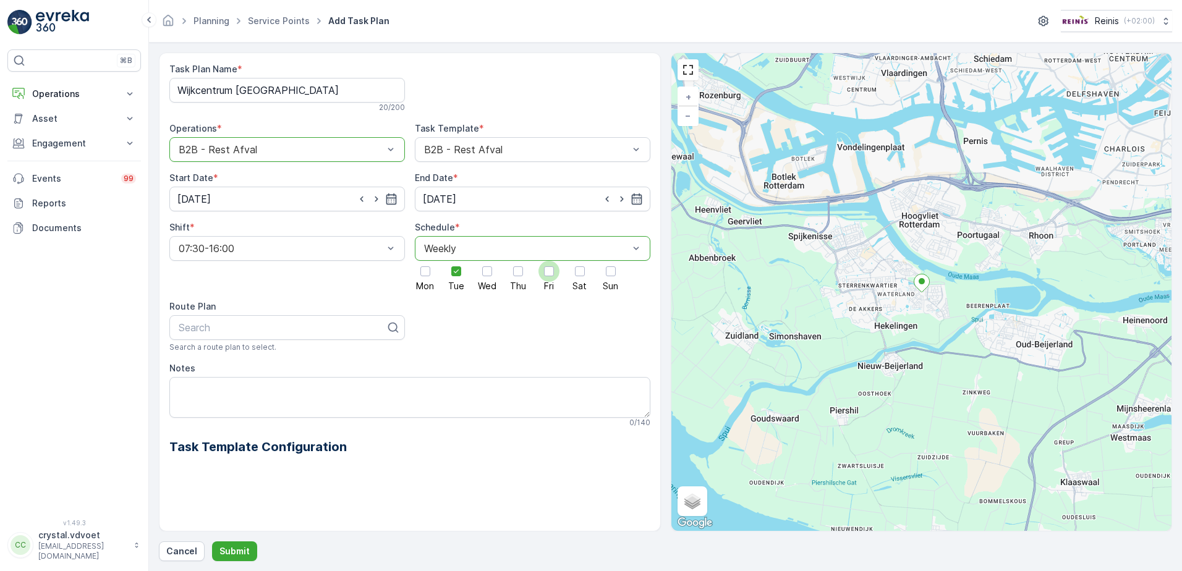
click at [549, 261] on input "Fri" at bounding box center [549, 261] width 0 height 0
drag, startPoint x: 273, startPoint y: 392, endPoint x: 320, endPoint y: 356, distance: 59.1
click at [273, 390] on textarea "Notes" at bounding box center [409, 397] width 481 height 41
type textarea "2x 240 ltr rest"
click at [232, 553] on p "Submit" at bounding box center [234, 551] width 30 height 12
